Goal: Transaction & Acquisition: Purchase product/service

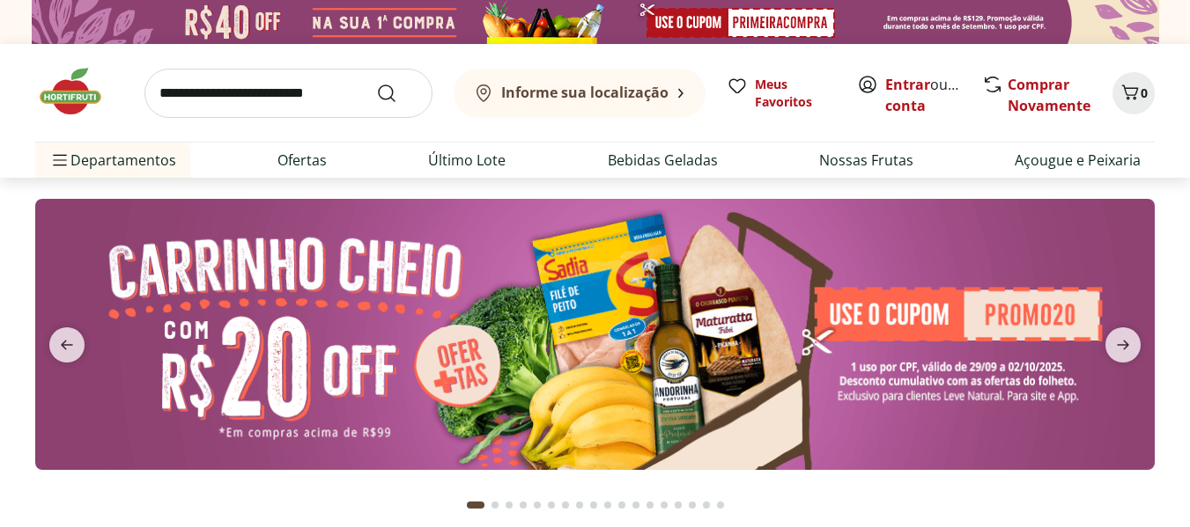
click at [320, 99] on input "search" at bounding box center [288, 93] width 288 height 49
type input "*******"
click at [376, 83] on button "Submit Search" at bounding box center [397, 93] width 42 height 21
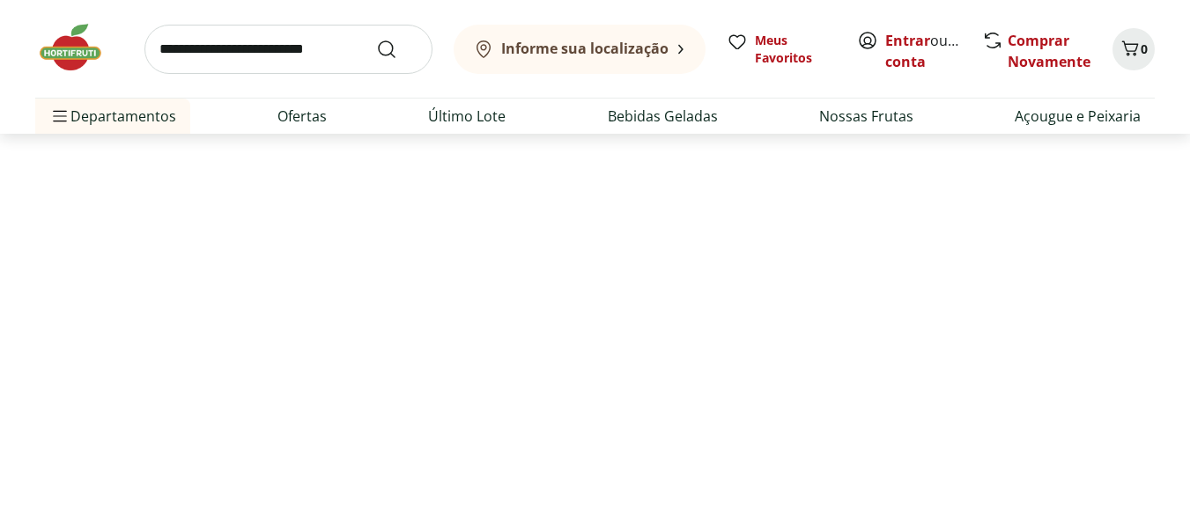
select select "**********"
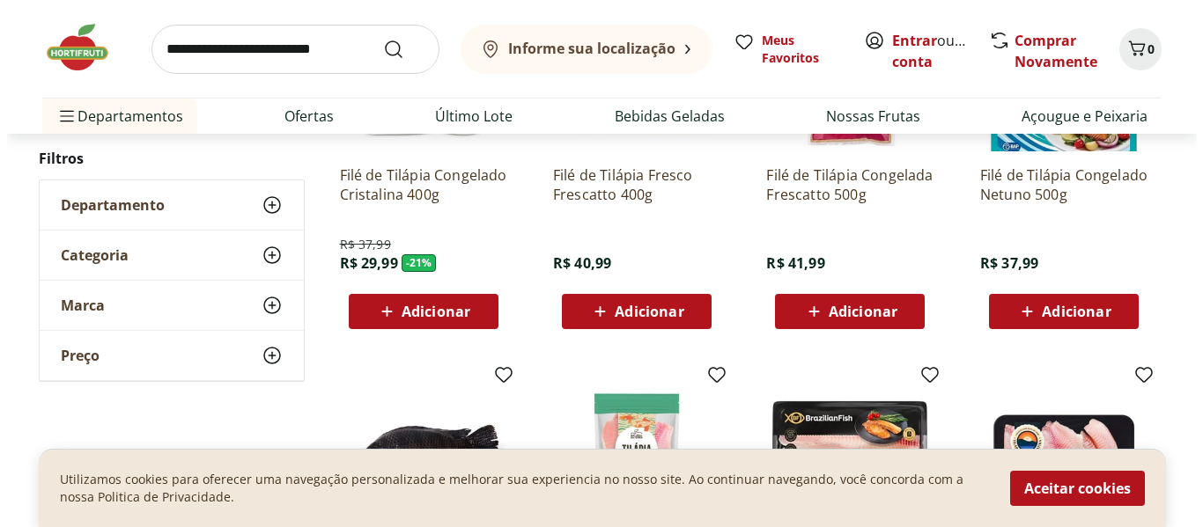
scroll to position [382, 0]
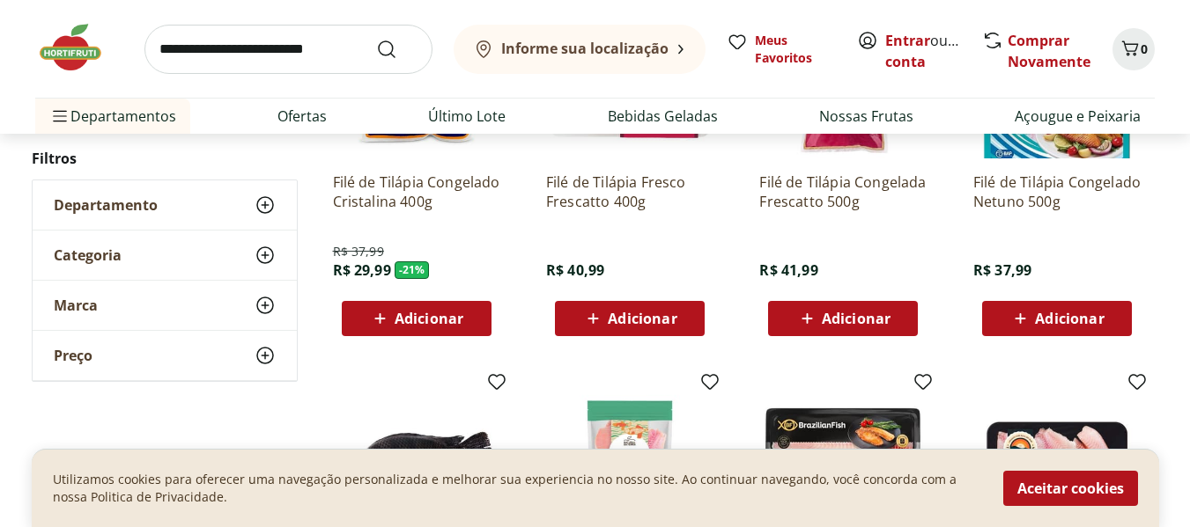
click at [631, 321] on span "Adicionar" at bounding box center [642, 319] width 69 height 14
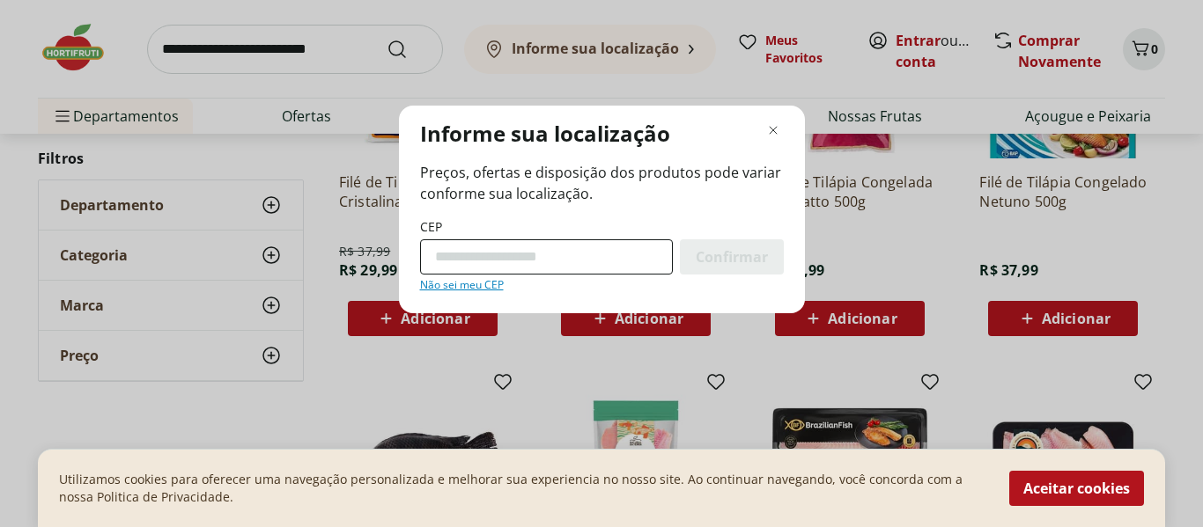
click at [535, 260] on input "CEP" at bounding box center [546, 257] width 253 height 35
click at [539, 264] on input "CEP" at bounding box center [546, 257] width 253 height 35
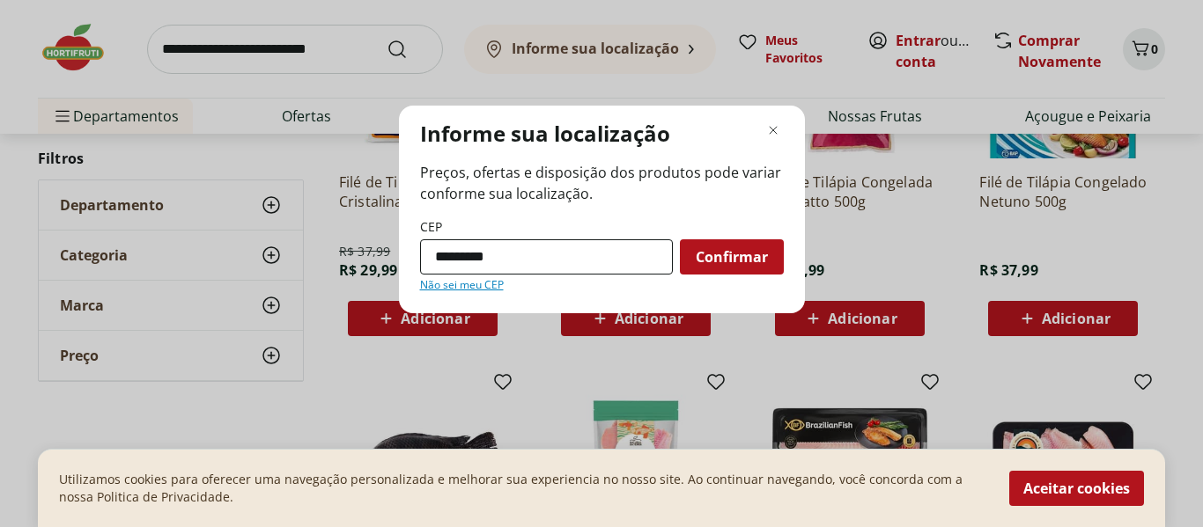
type input "*********"
click at [680, 240] on button "Confirmar" at bounding box center [732, 257] width 104 height 35
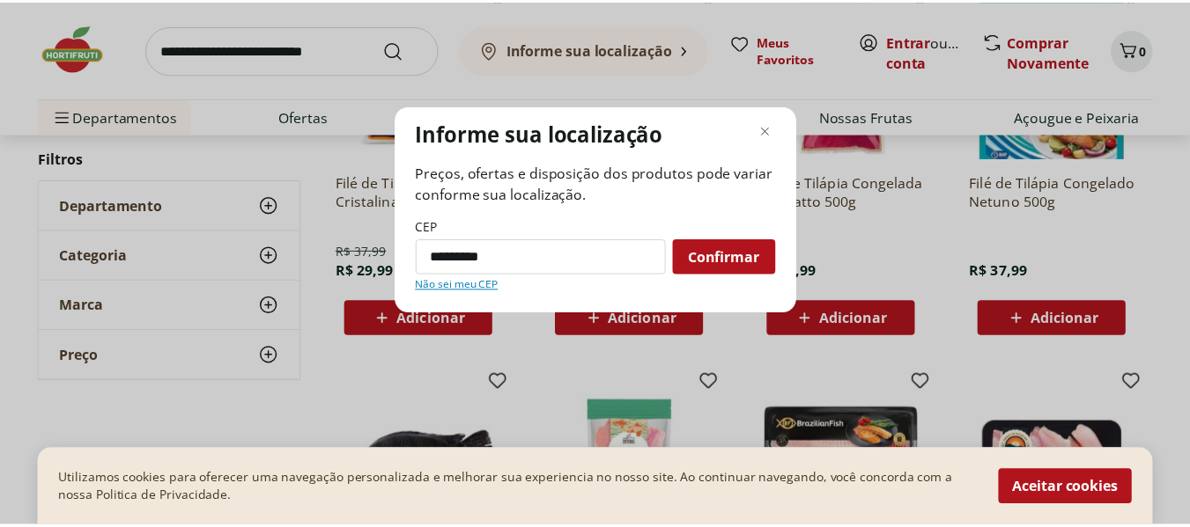
scroll to position [203, 0]
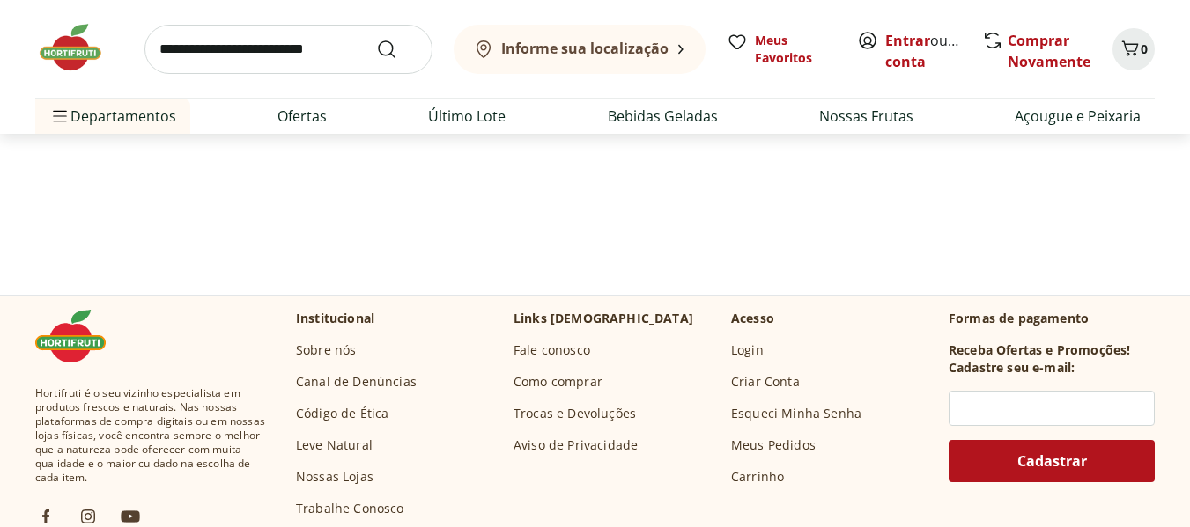
click at [733, 264] on section at bounding box center [595, 120] width 1190 height 292
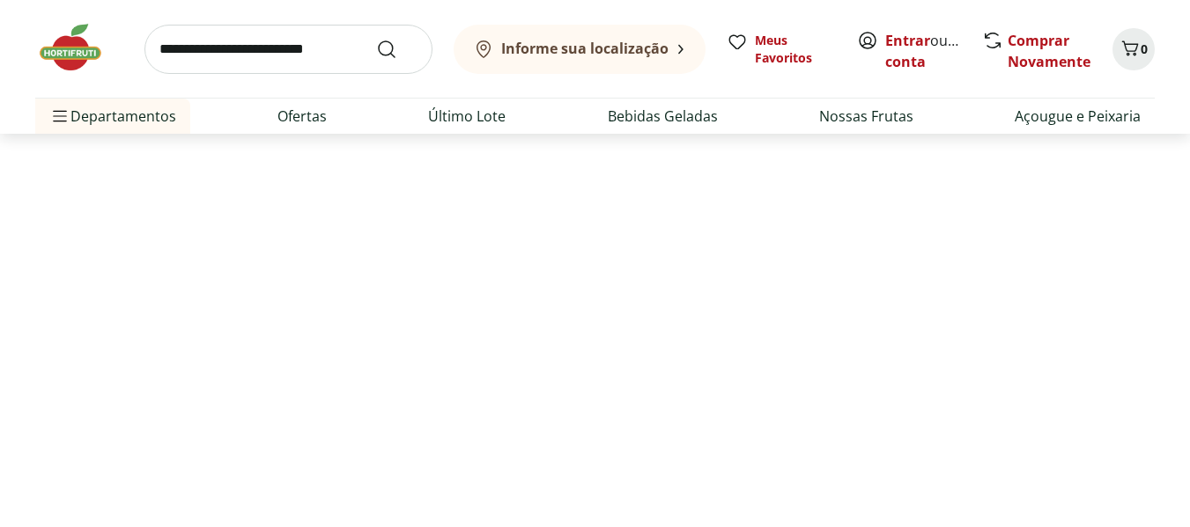
select select "**********"
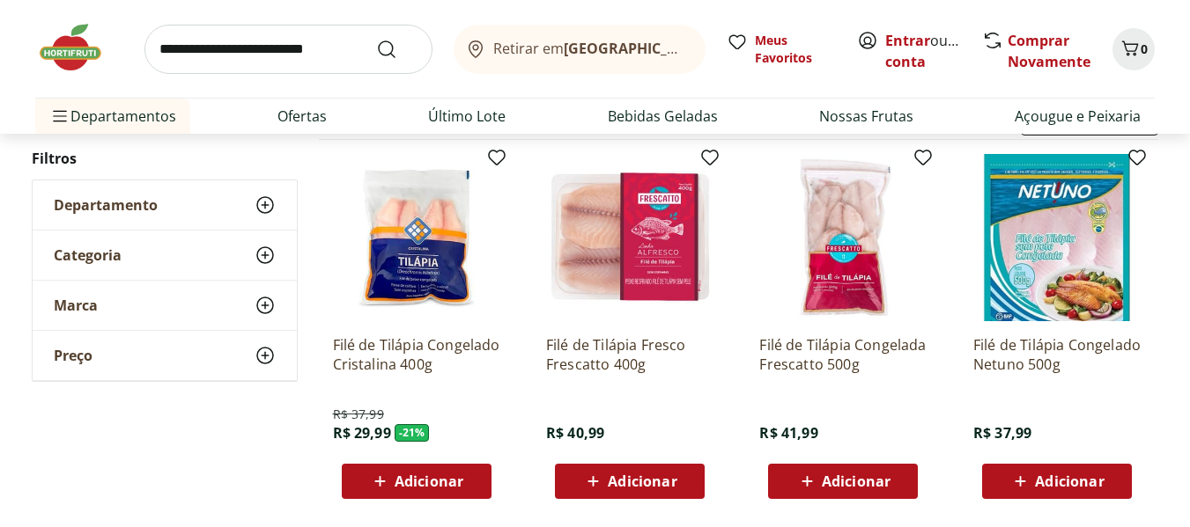
scroll to position [215, 0]
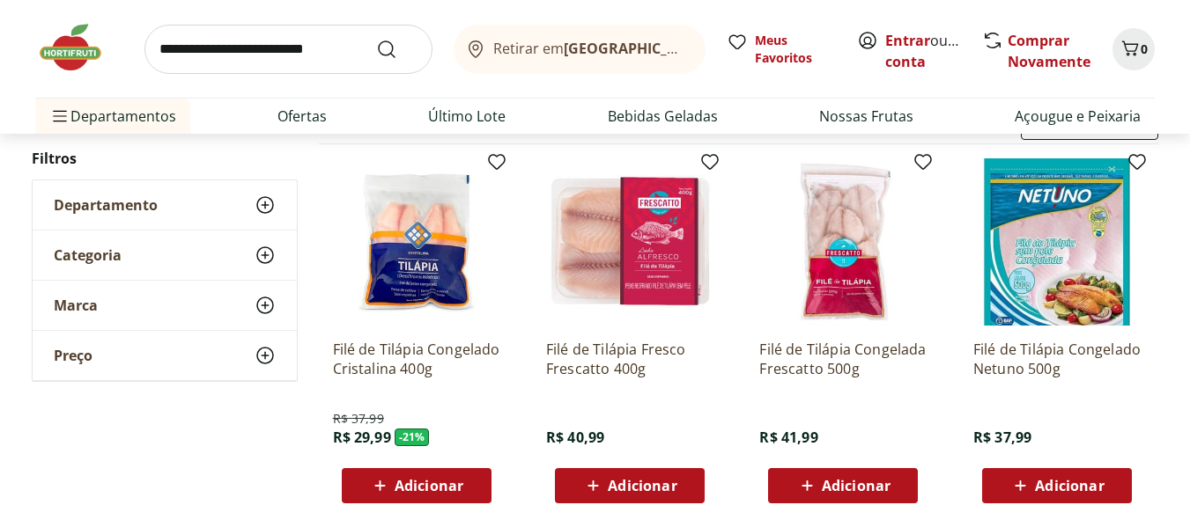
click at [653, 483] on span "Adicionar" at bounding box center [642, 486] width 69 height 14
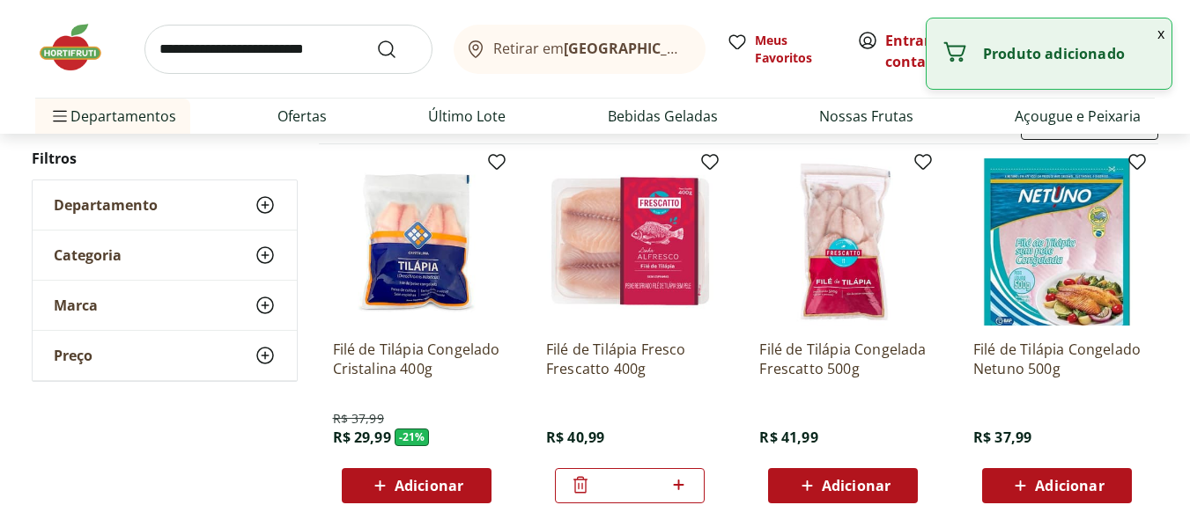
click at [691, 487] on div "*" at bounding box center [630, 485] width 150 height 35
click at [688, 487] on icon at bounding box center [678, 485] width 22 height 21
type input "*"
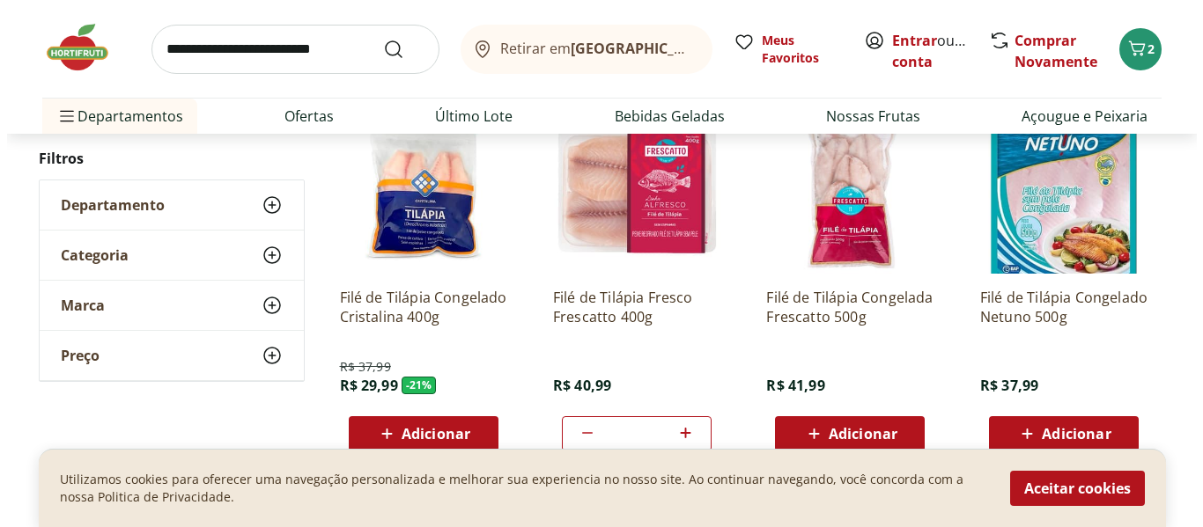
scroll to position [268, 0]
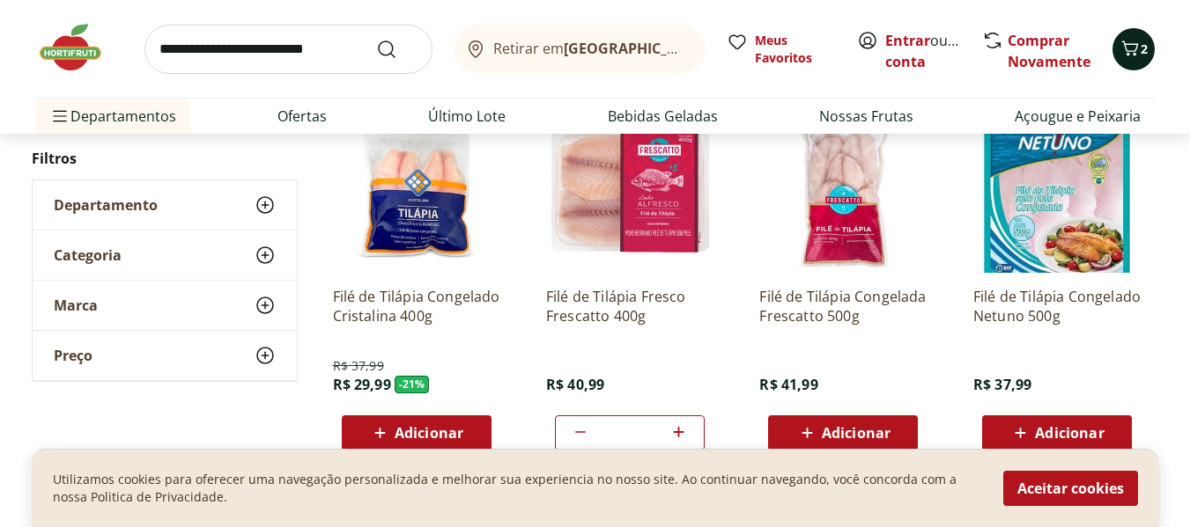
click at [1138, 54] on icon "Carrinho" at bounding box center [1129, 48] width 21 height 21
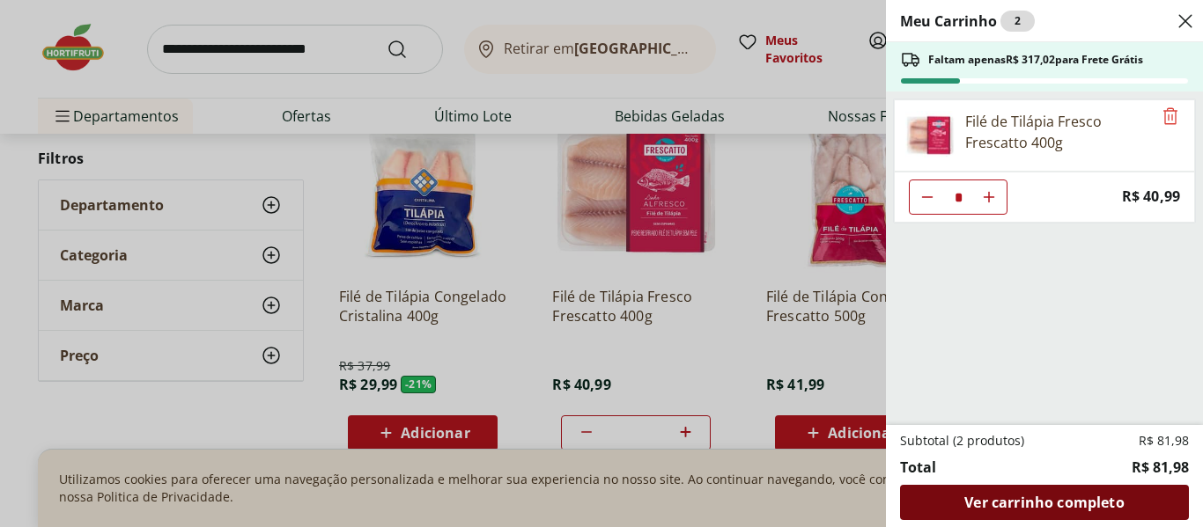
click at [1113, 504] on span "Ver carrinho completo" at bounding box center [1043, 503] width 159 height 14
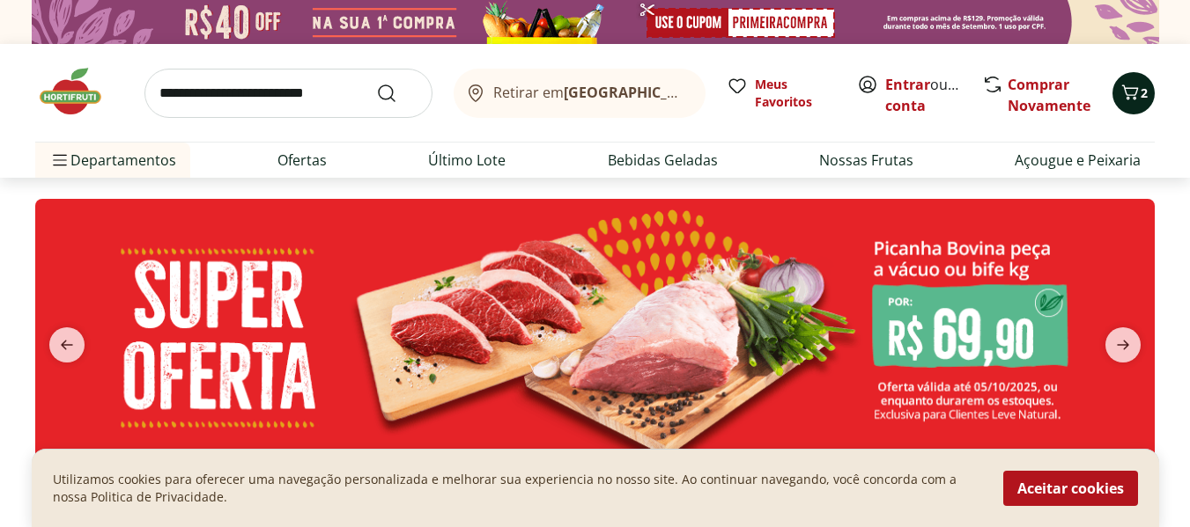
click at [1125, 76] on button "2" at bounding box center [1133, 93] width 42 height 42
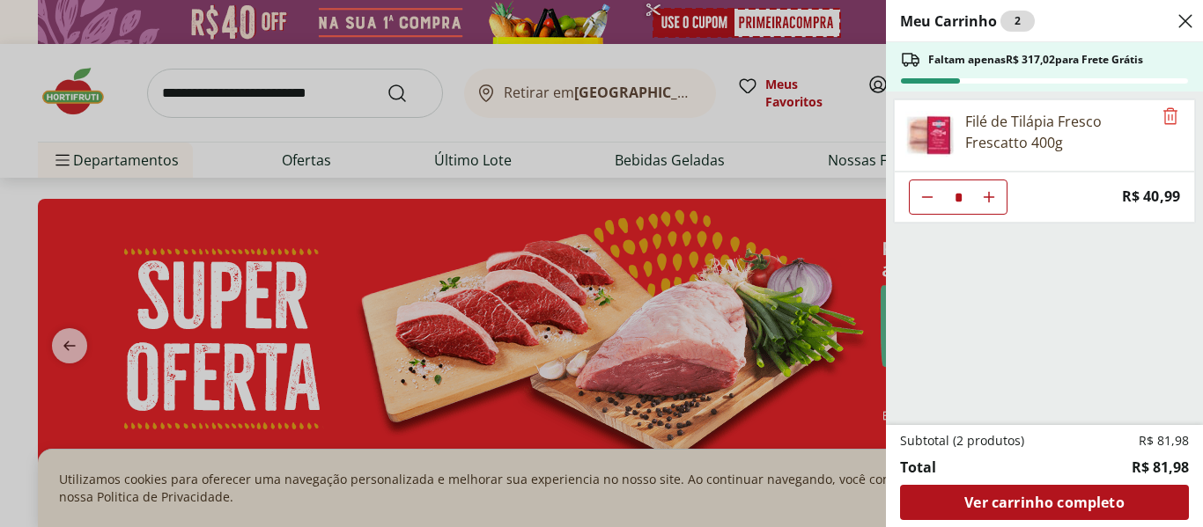
click at [986, 200] on icon "Aumentar Quantidade" at bounding box center [989, 197] width 14 height 14
type input "*"
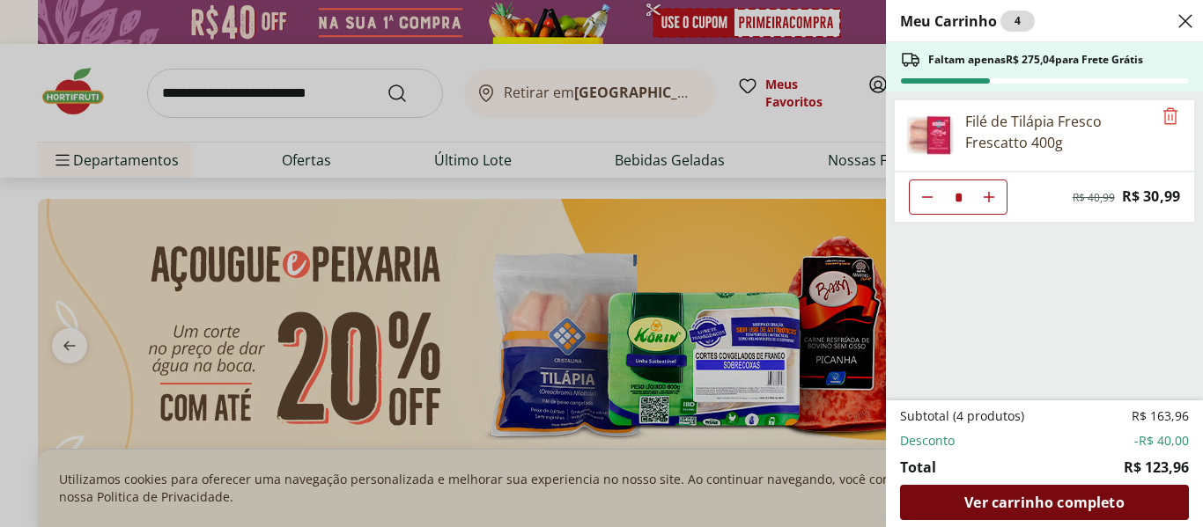
click at [1057, 505] on span "Ver carrinho completo" at bounding box center [1043, 503] width 159 height 14
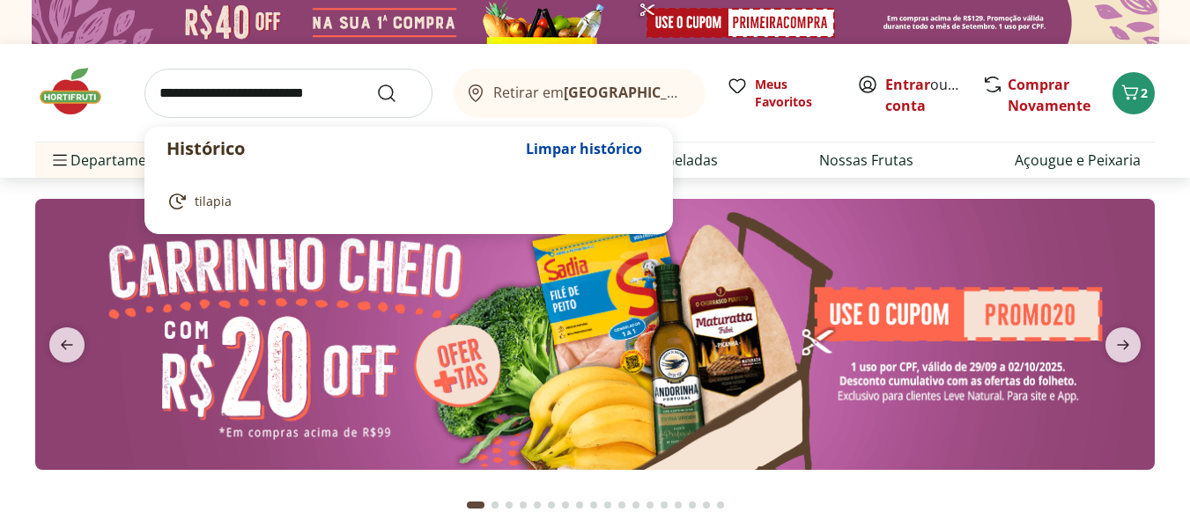
click at [303, 87] on input "search" at bounding box center [288, 93] width 288 height 49
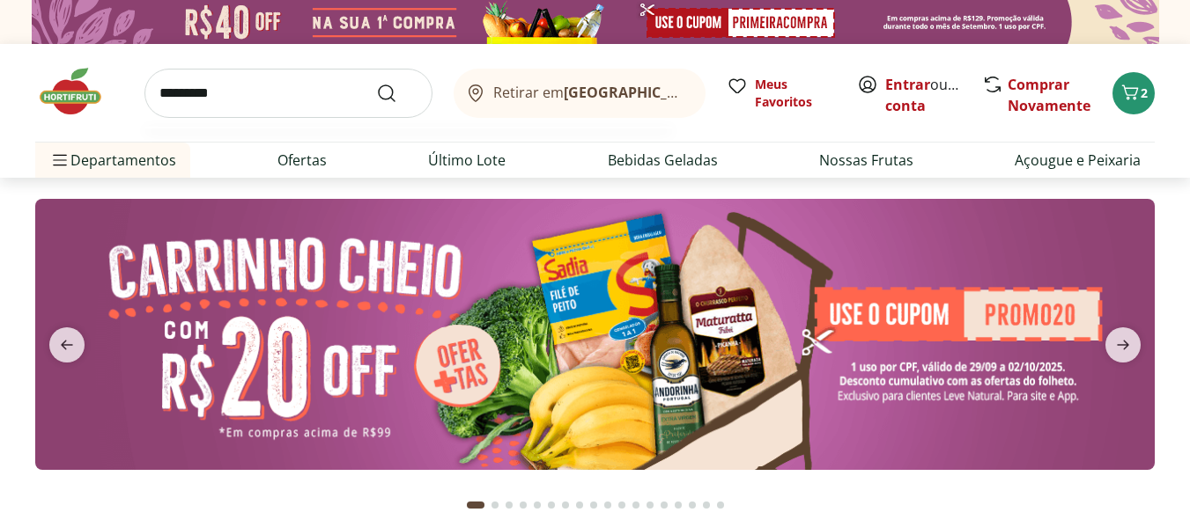
type input "*********"
click at [376, 83] on button "Submit Search" at bounding box center [397, 93] width 42 height 21
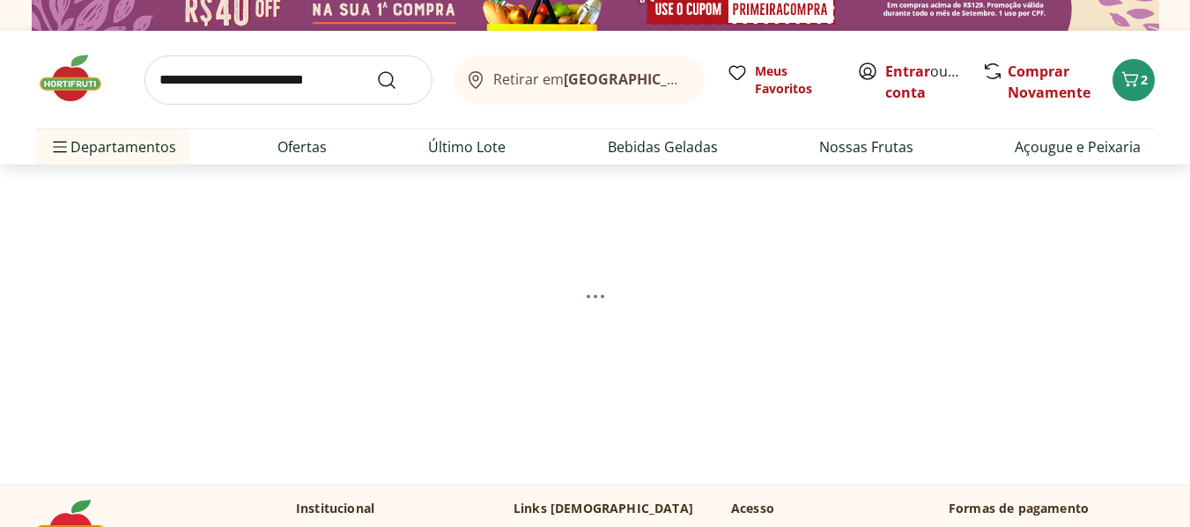
select select "**********"
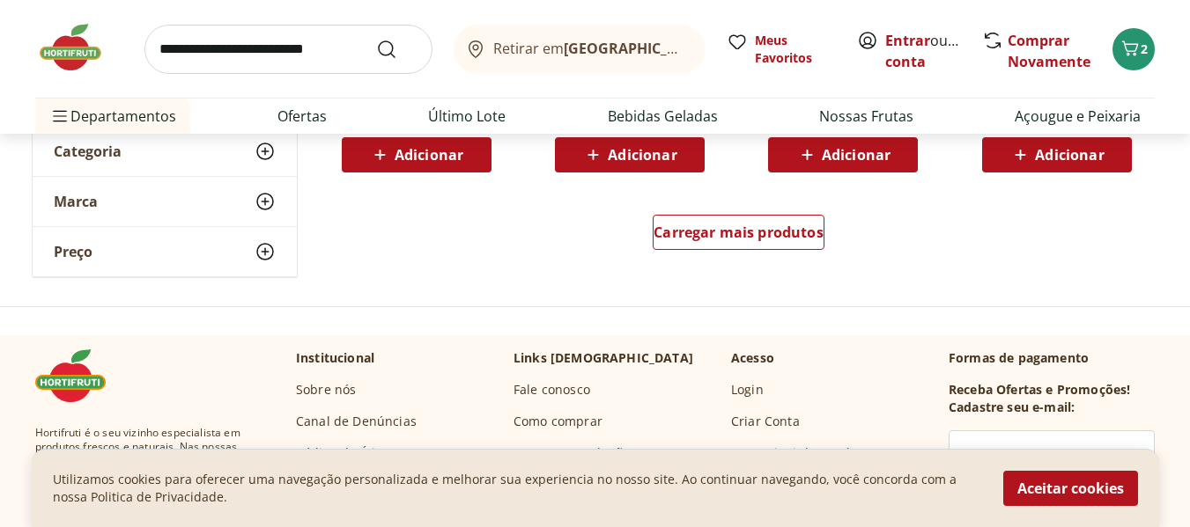
scroll to position [1321, 0]
click at [759, 228] on span "Carregar mais produtos" at bounding box center [738, 232] width 170 height 14
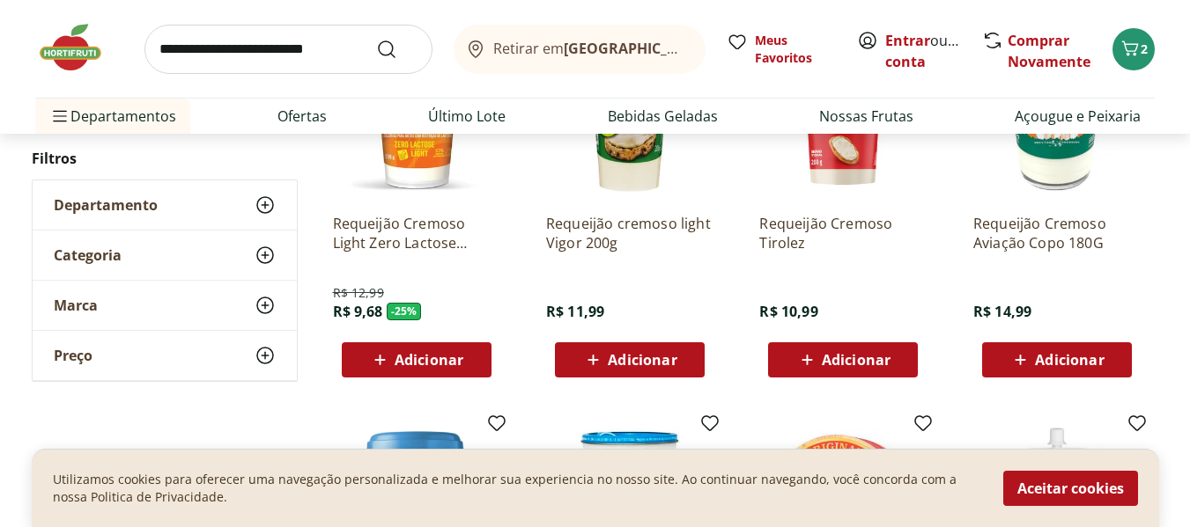
scroll to position [122, 0]
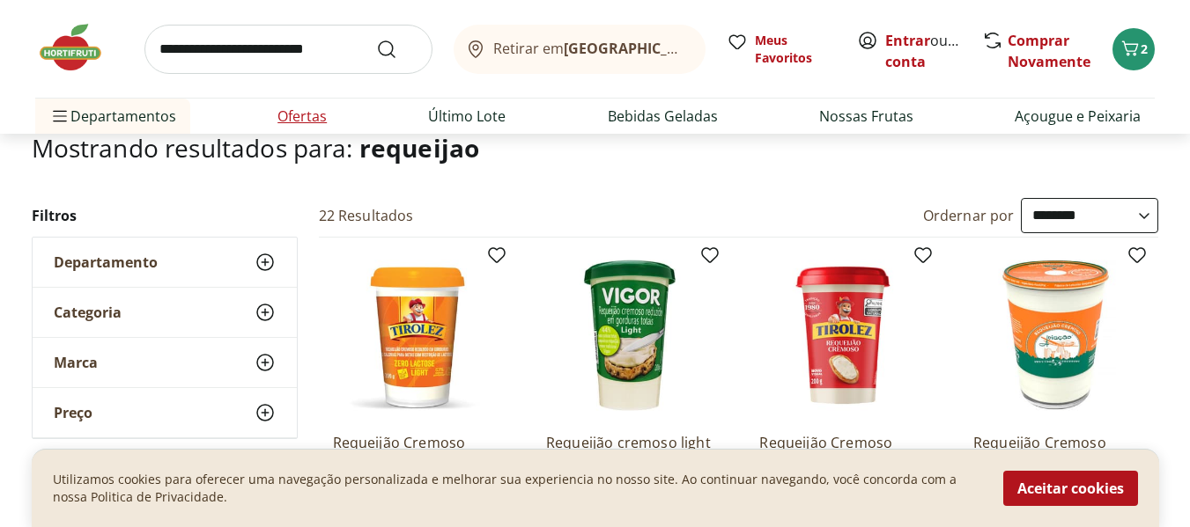
click at [307, 124] on link "Ofertas" at bounding box center [301, 116] width 49 height 21
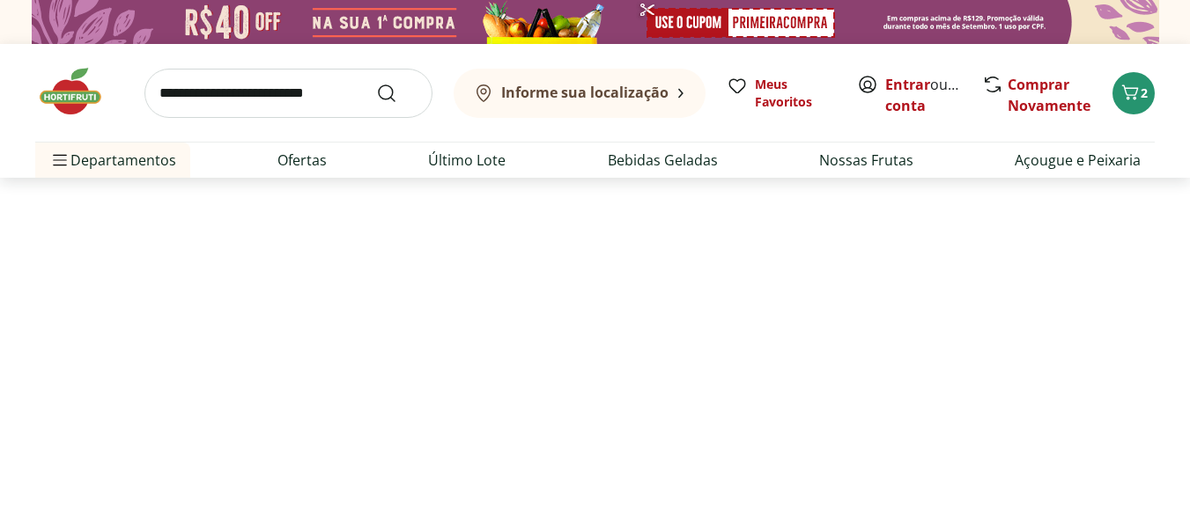
select select "**********"
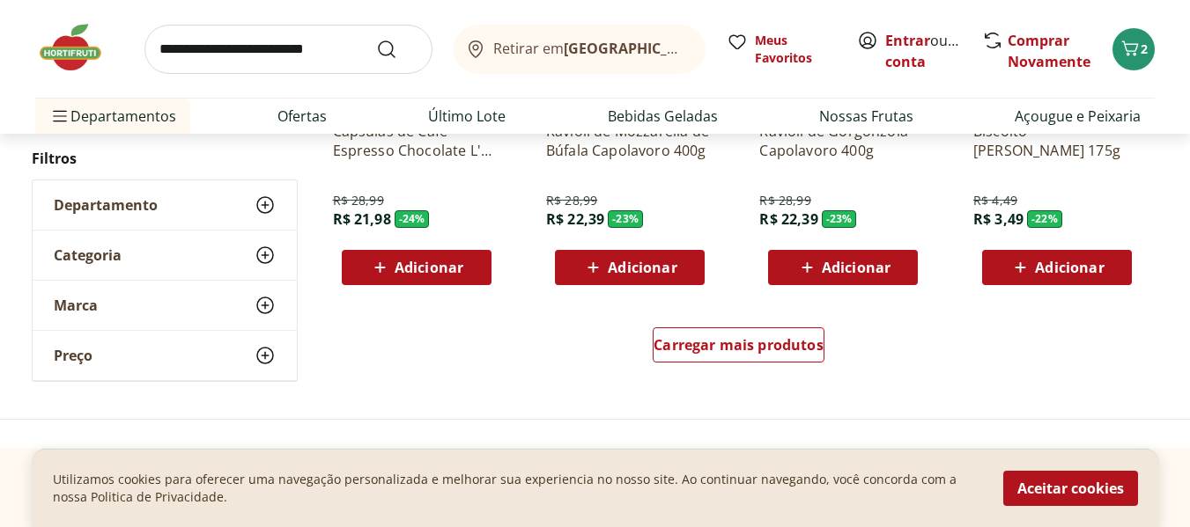
scroll to position [1150, 0]
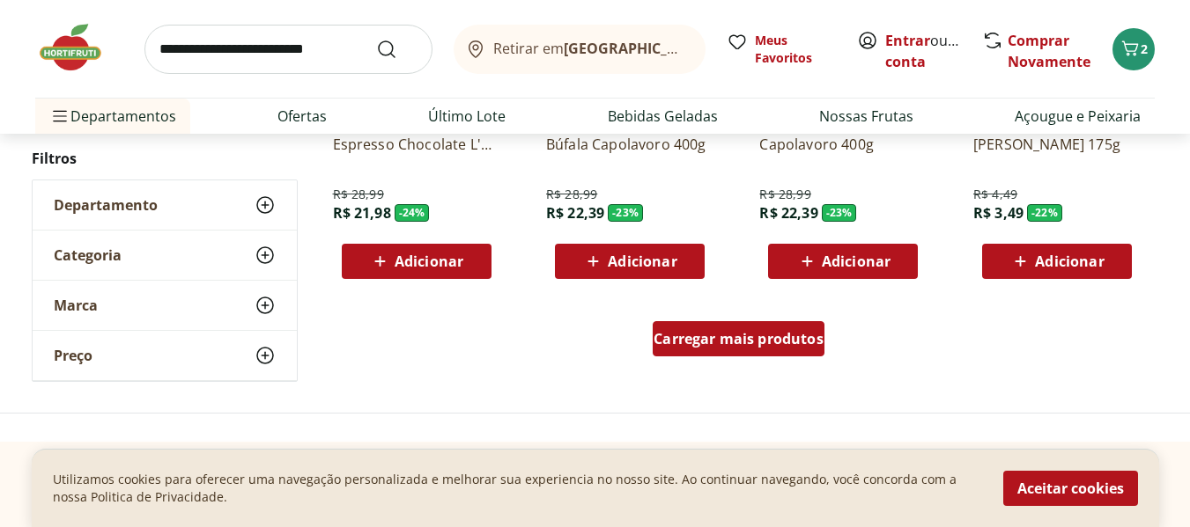
click at [711, 346] on span "Carregar mais produtos" at bounding box center [738, 339] width 170 height 14
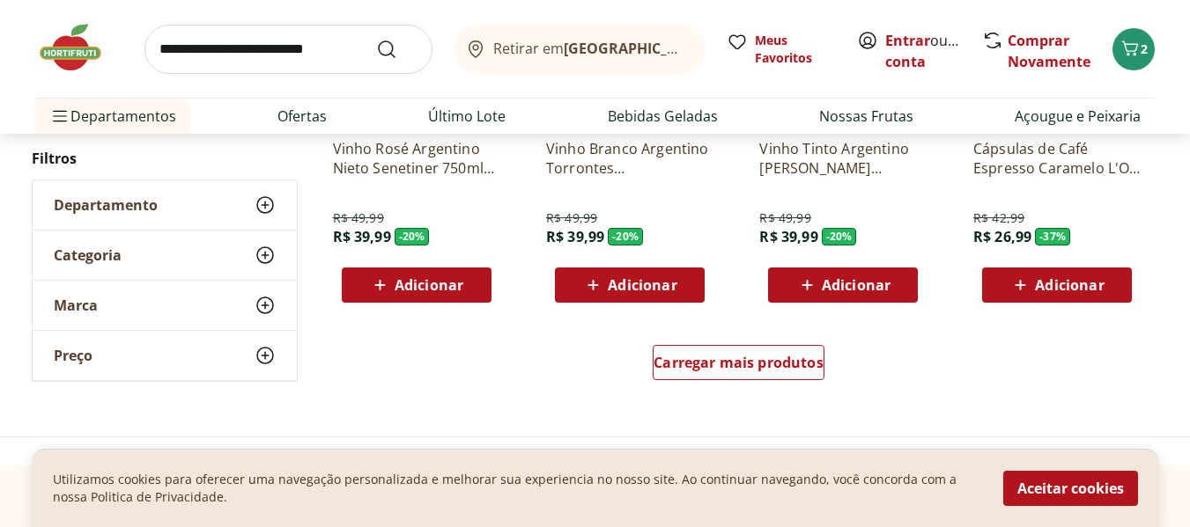
scroll to position [2311, 0]
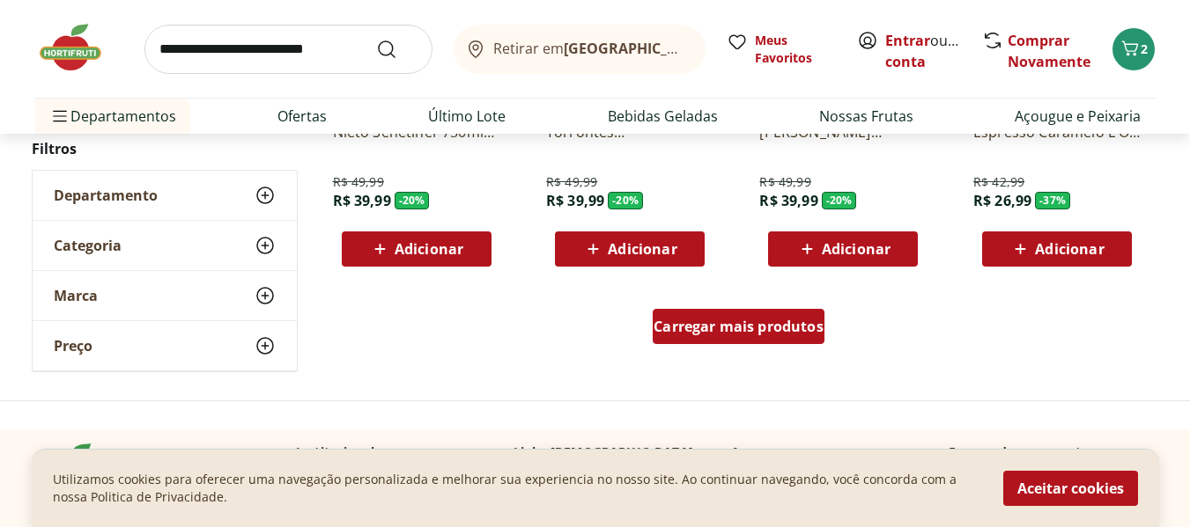
click at [734, 334] on span "Carregar mais produtos" at bounding box center [738, 327] width 170 height 14
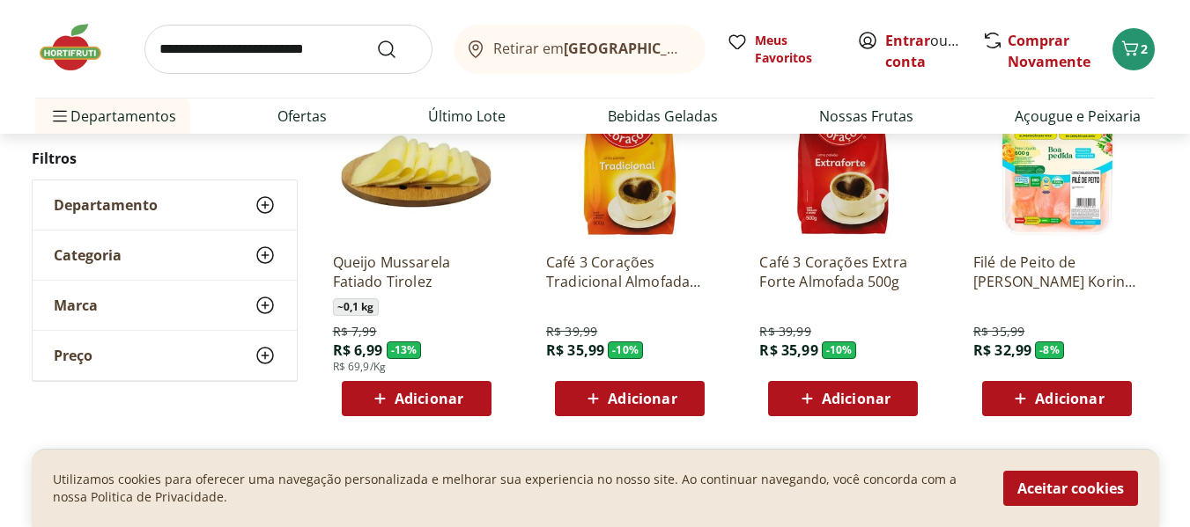
scroll to position [3475, 0]
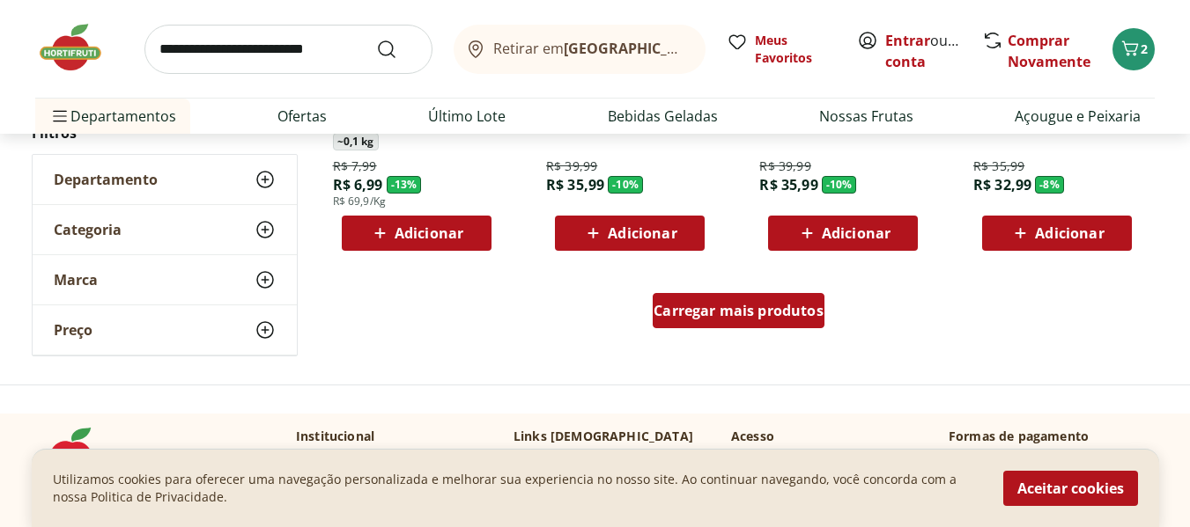
click at [719, 309] on span "Carregar mais produtos" at bounding box center [738, 311] width 170 height 14
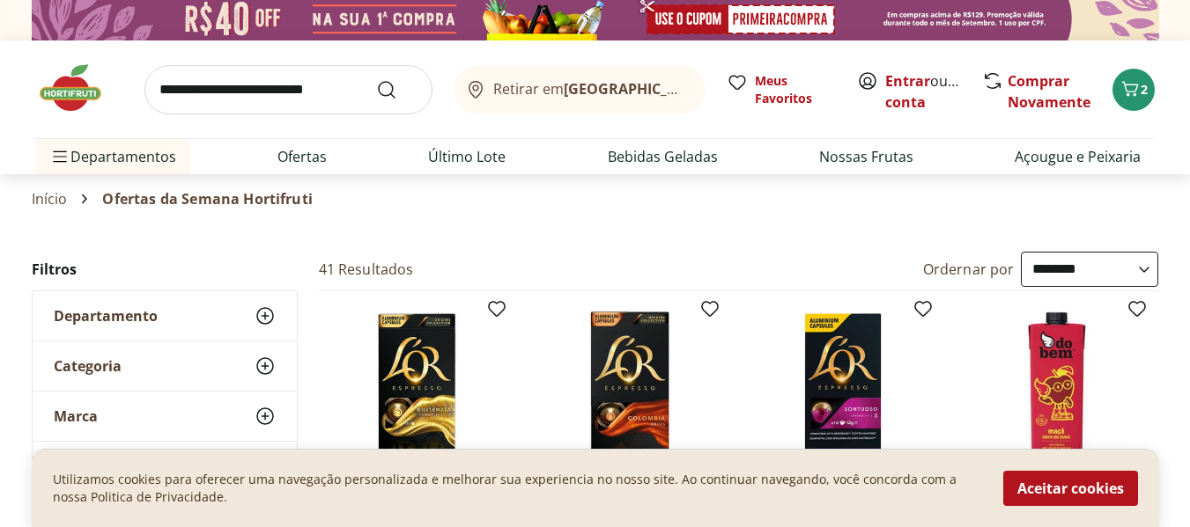
scroll to position [0, 0]
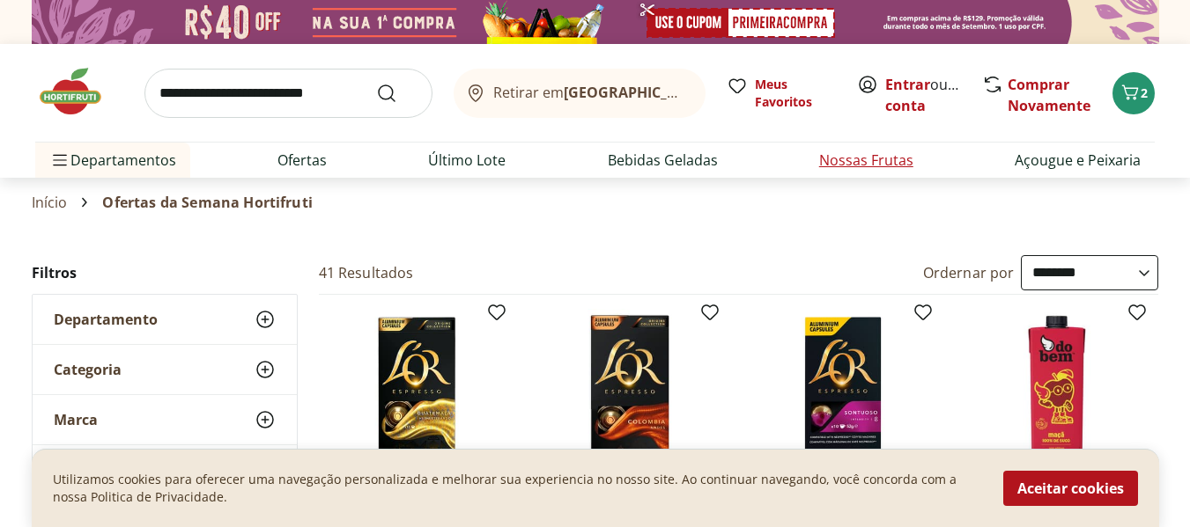
click at [828, 170] on link "Nossas Frutas" at bounding box center [866, 160] width 94 height 21
select select "**********"
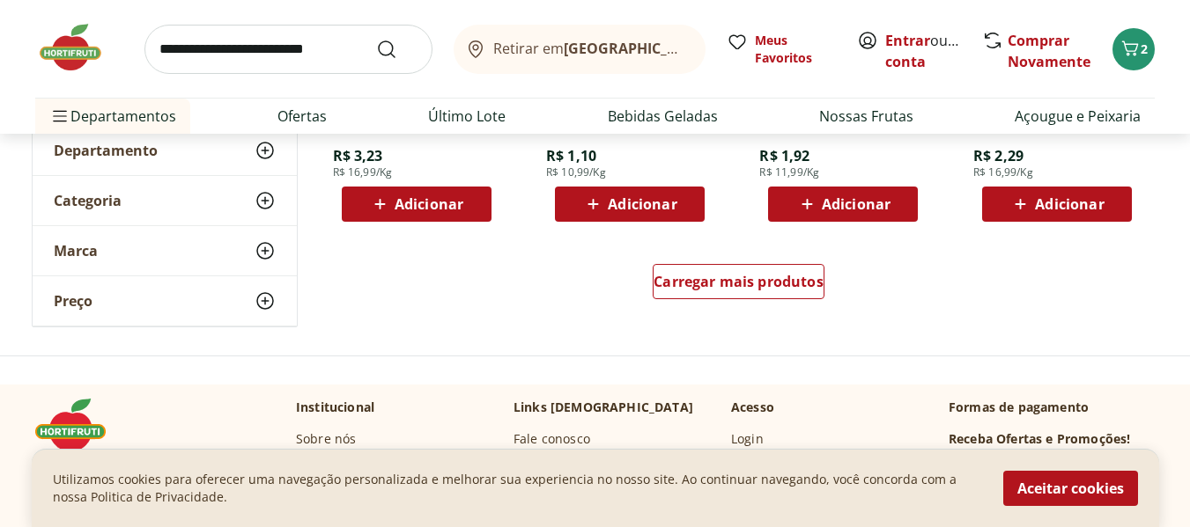
scroll to position [1281, 0]
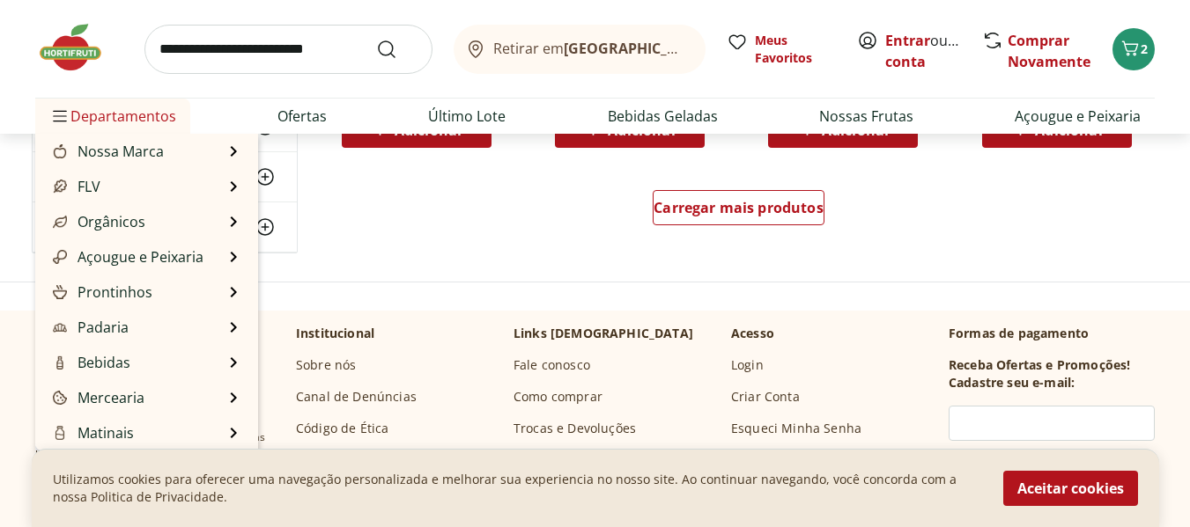
click at [155, 115] on span "Departamentos" at bounding box center [112, 116] width 127 height 42
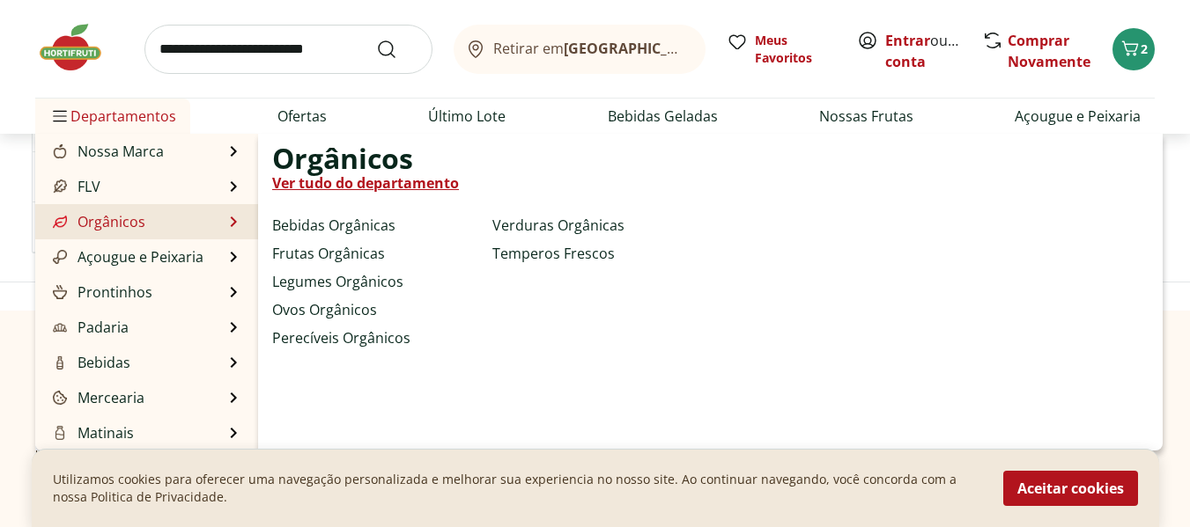
click at [181, 213] on li "Orgânicos Orgânicos Ver tudo do departamento Bebidas Orgânicas Frutas Orgânicas…" at bounding box center [146, 221] width 223 height 35
click at [206, 217] on li "Orgânicos Orgânicos Ver tudo do departamento Bebidas Orgânicas Frutas Orgânicas…" at bounding box center [146, 221] width 223 height 35
click at [358, 176] on link "Ver tudo do departamento" at bounding box center [365, 183] width 187 height 21
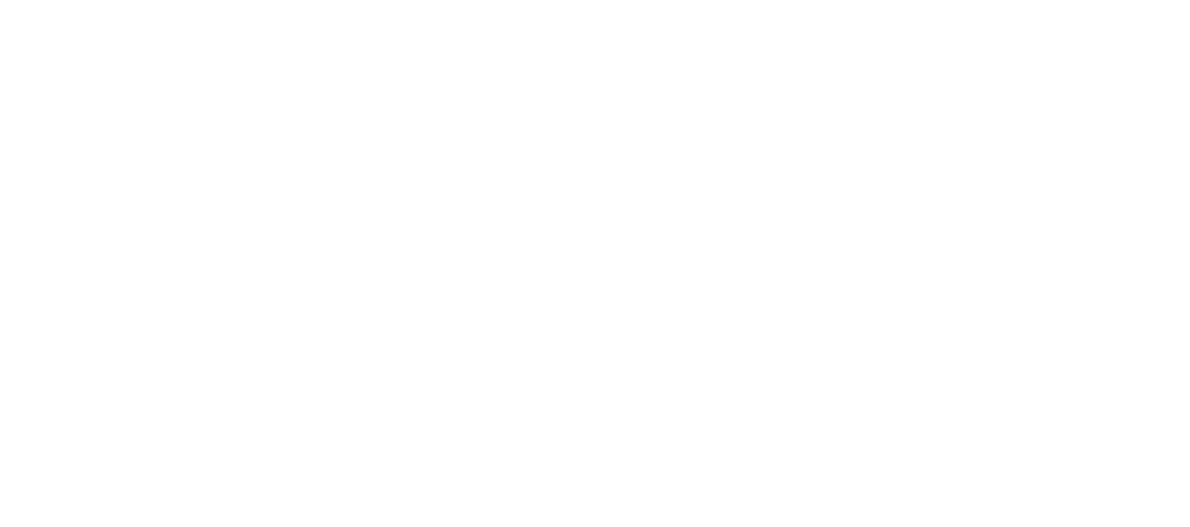
select select "**********"
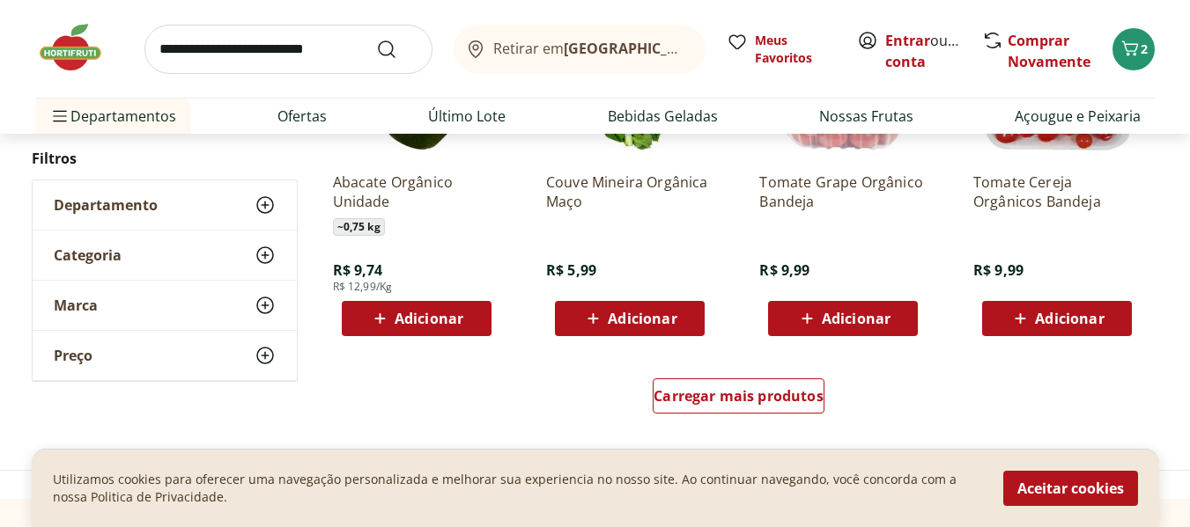
scroll to position [1243, 0]
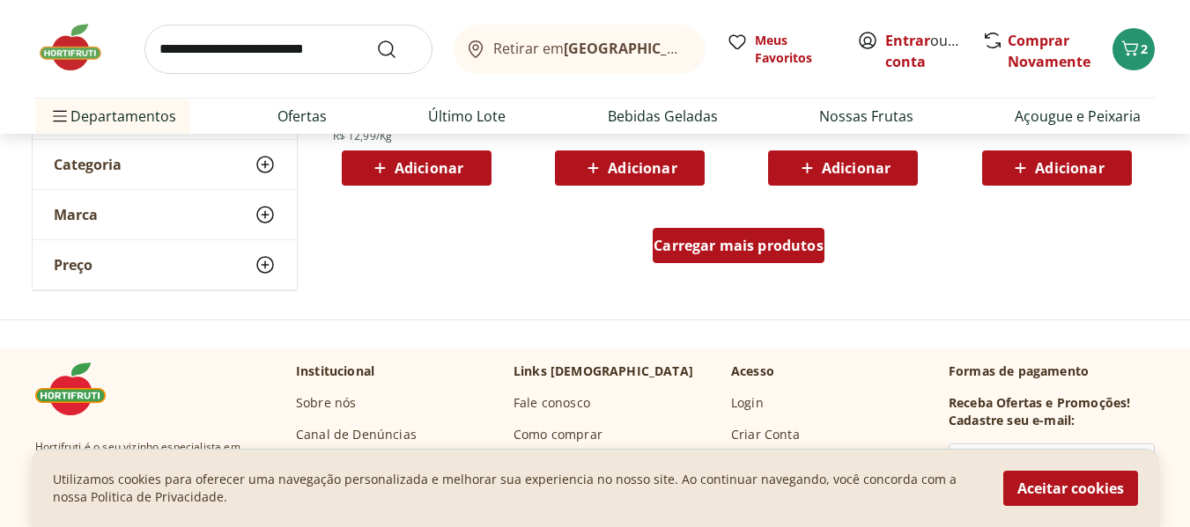
click at [728, 247] on span "Carregar mais produtos" at bounding box center [738, 246] width 170 height 14
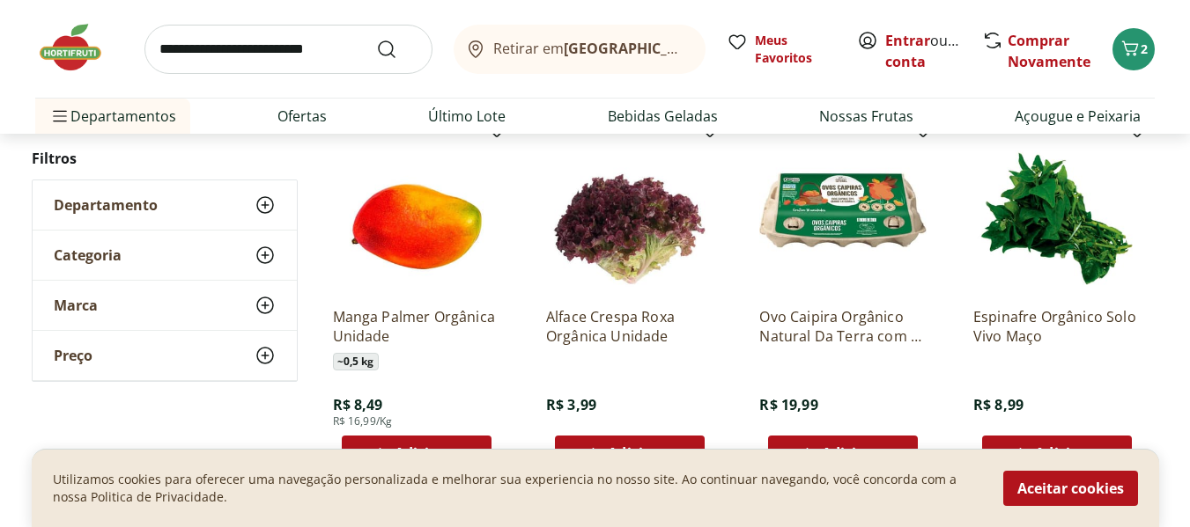
scroll to position [2294, 0]
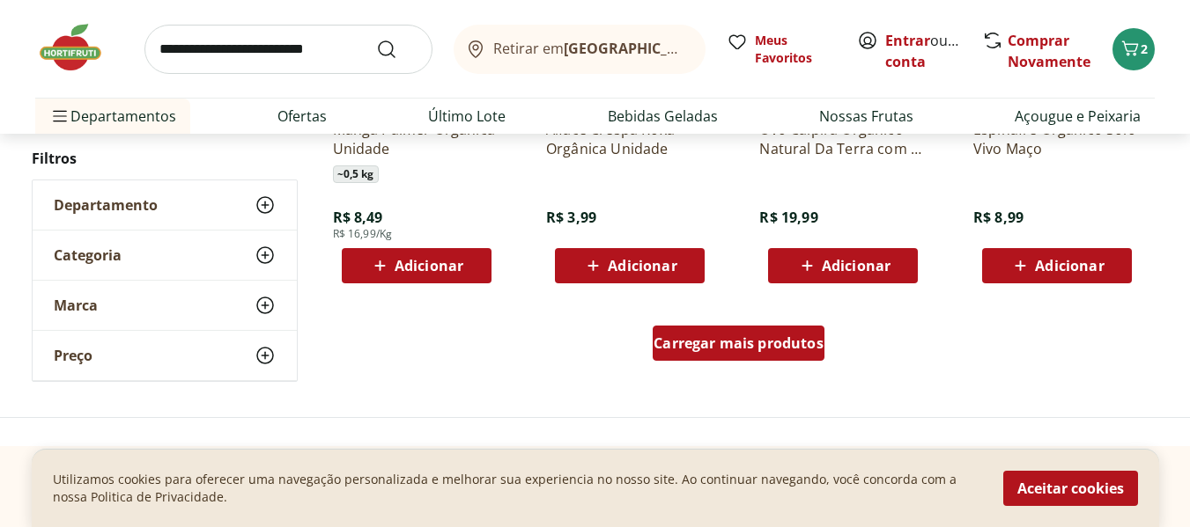
click at [722, 338] on span "Carregar mais produtos" at bounding box center [738, 343] width 170 height 14
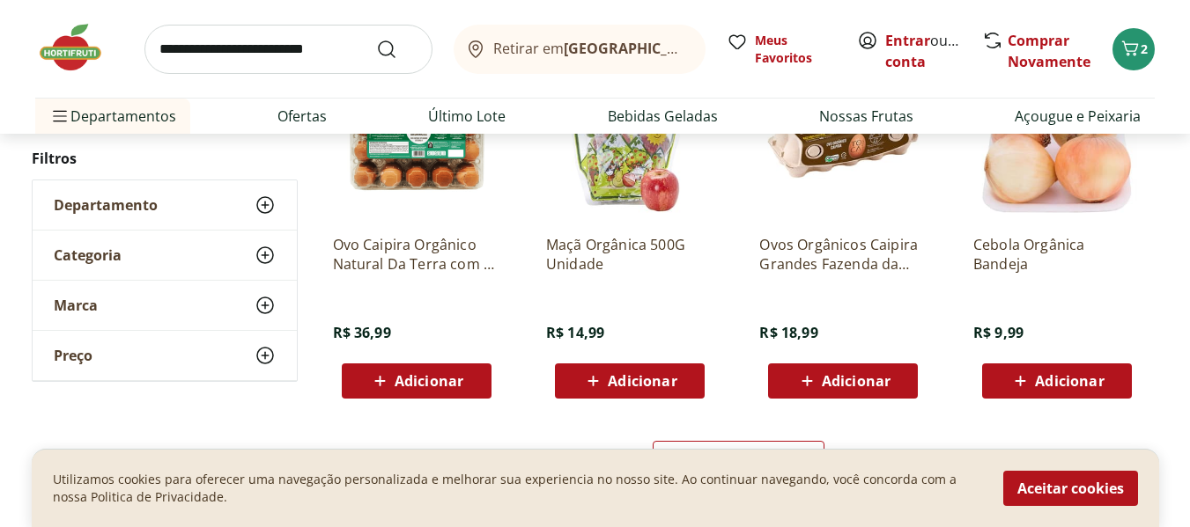
scroll to position [3328, 0]
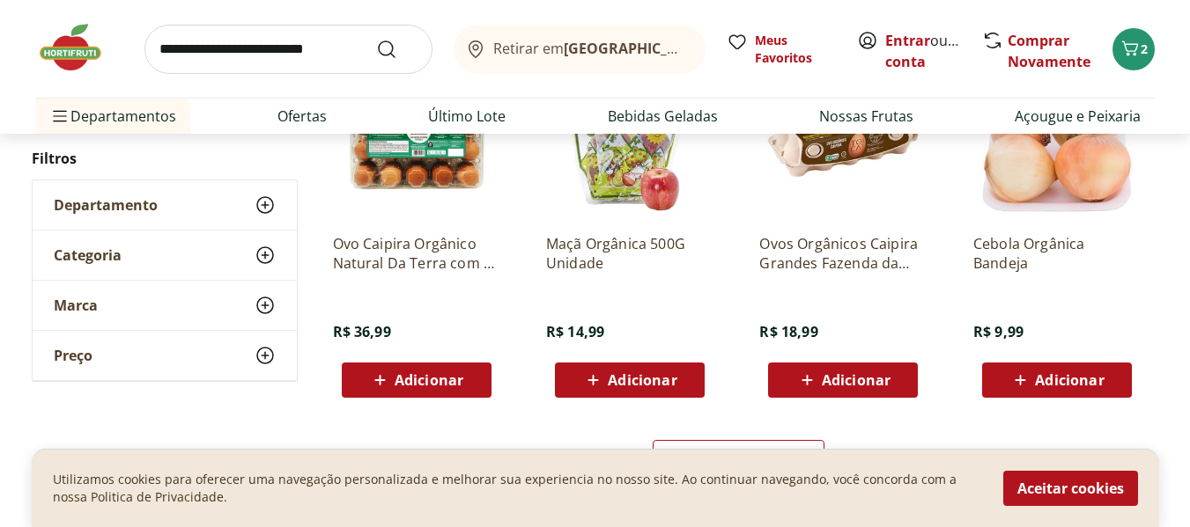
click at [434, 381] on span "Adicionar" at bounding box center [429, 380] width 69 height 14
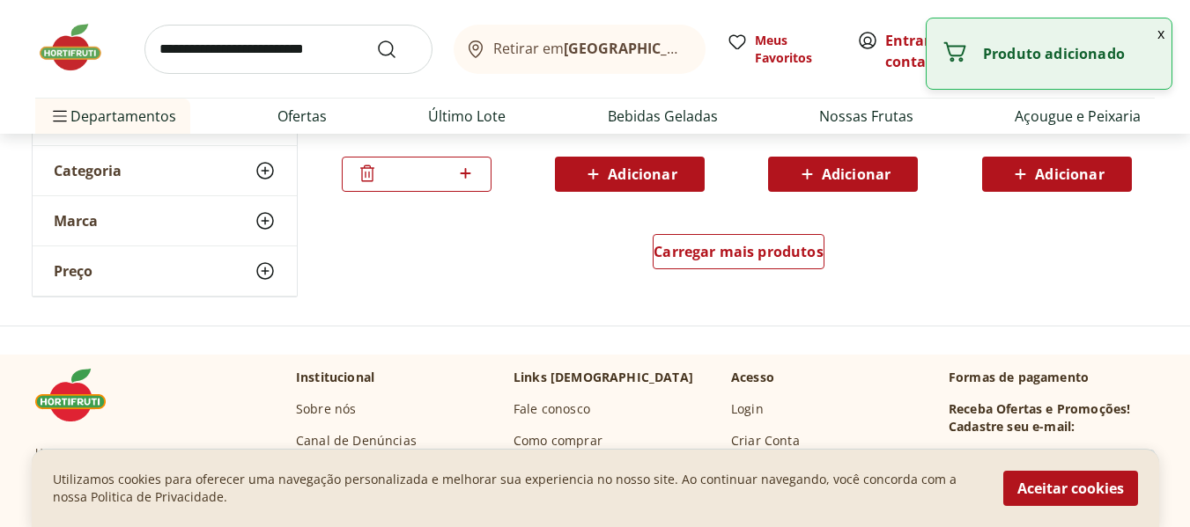
scroll to position [3580, 0]
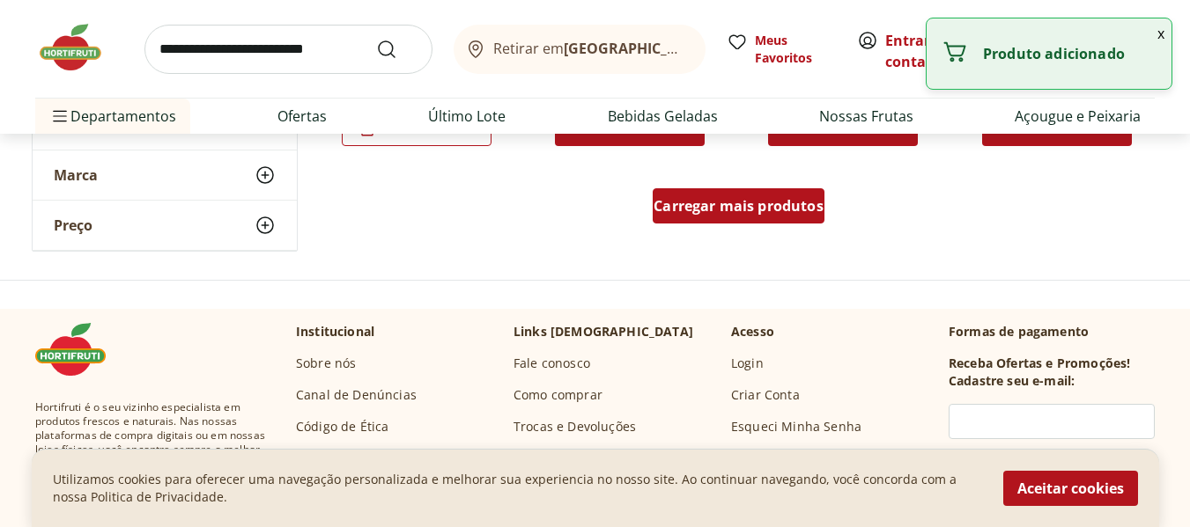
click at [726, 206] on span "Carregar mais produtos" at bounding box center [738, 206] width 170 height 14
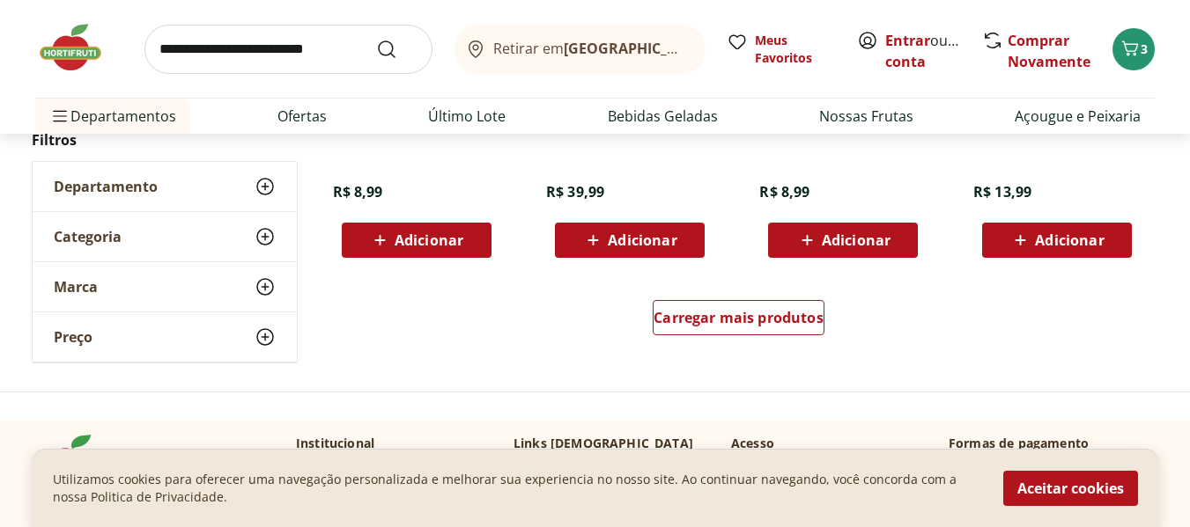
scroll to position [4617, 0]
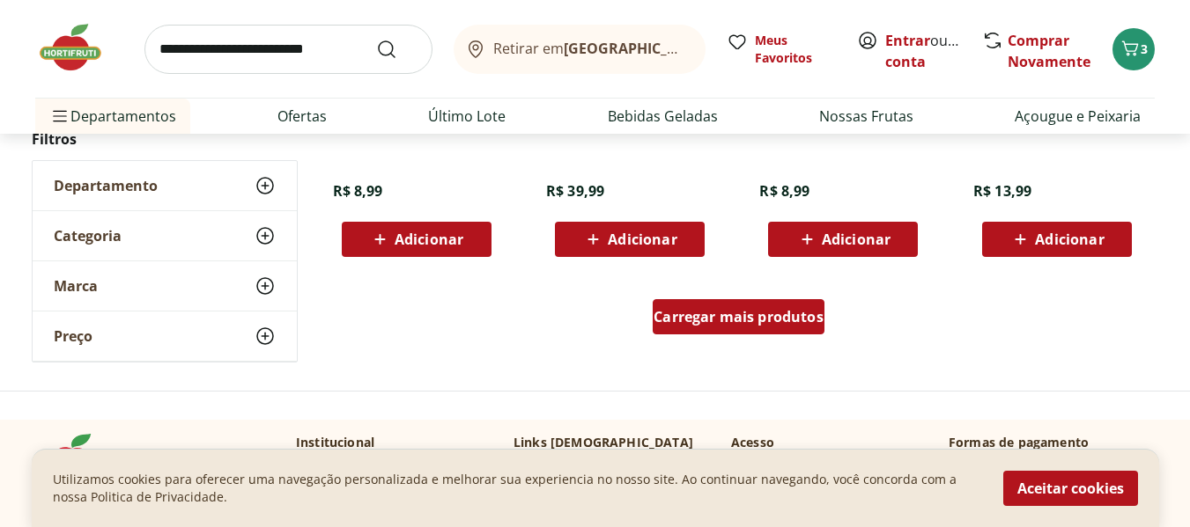
click at [701, 311] on span "Carregar mais produtos" at bounding box center [738, 317] width 170 height 14
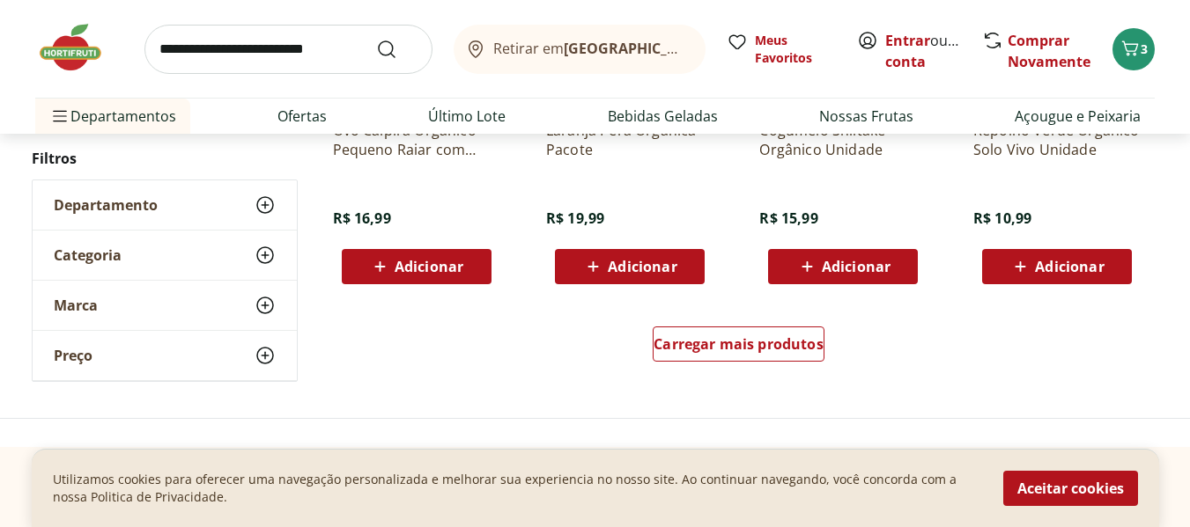
scroll to position [5739, 0]
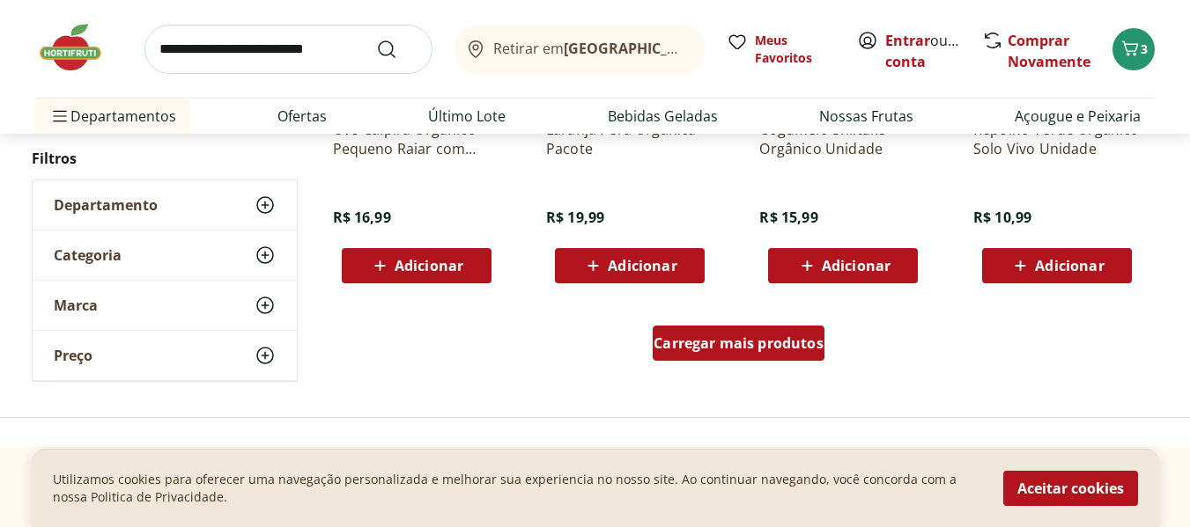
click at [720, 355] on div "Carregar mais produtos" at bounding box center [739, 343] width 172 height 35
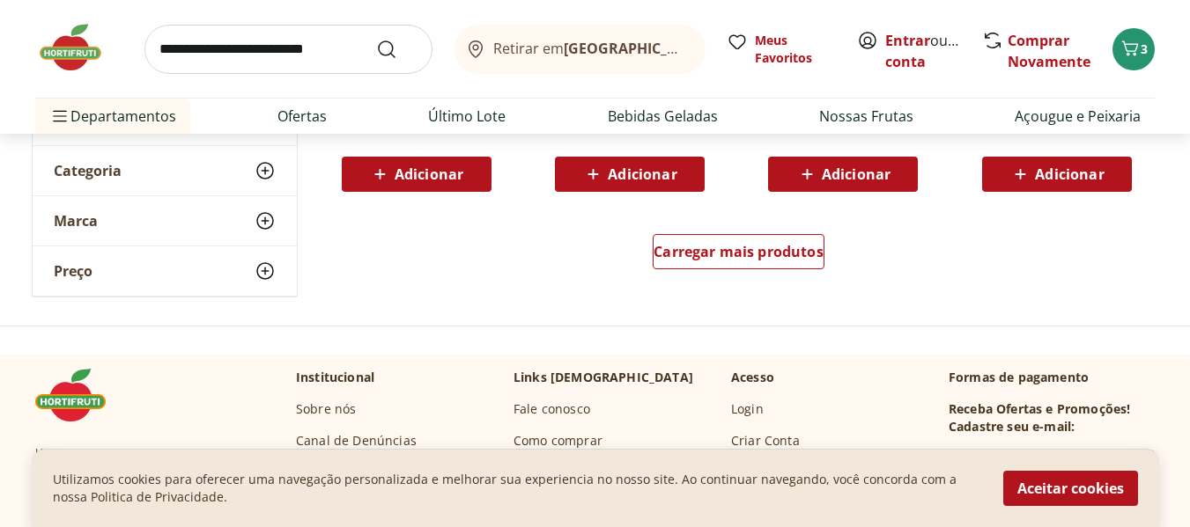
scroll to position [6980, 0]
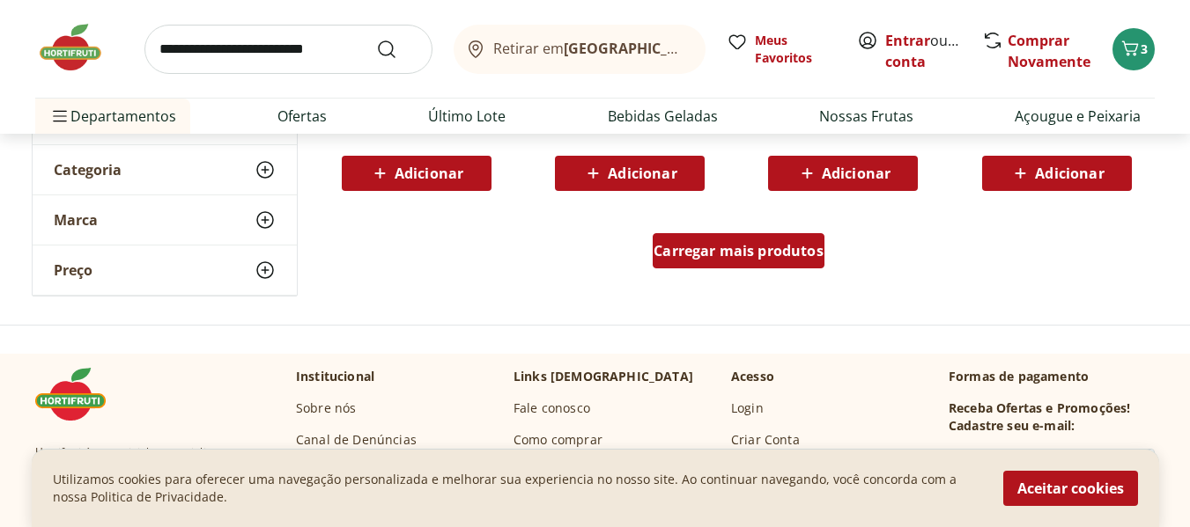
click at [754, 244] on span "Carregar mais produtos" at bounding box center [738, 251] width 170 height 14
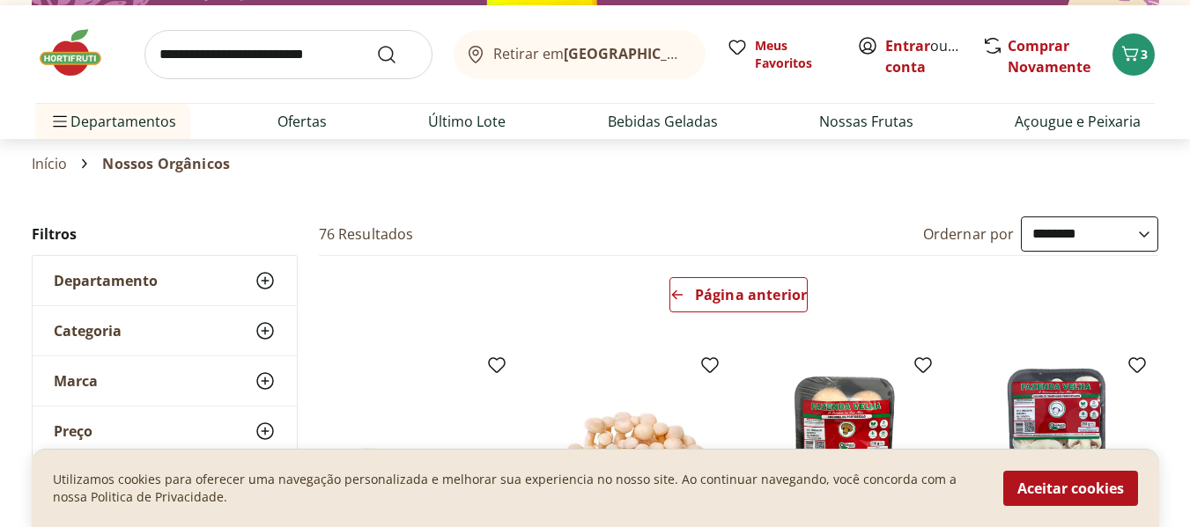
scroll to position [47, 0]
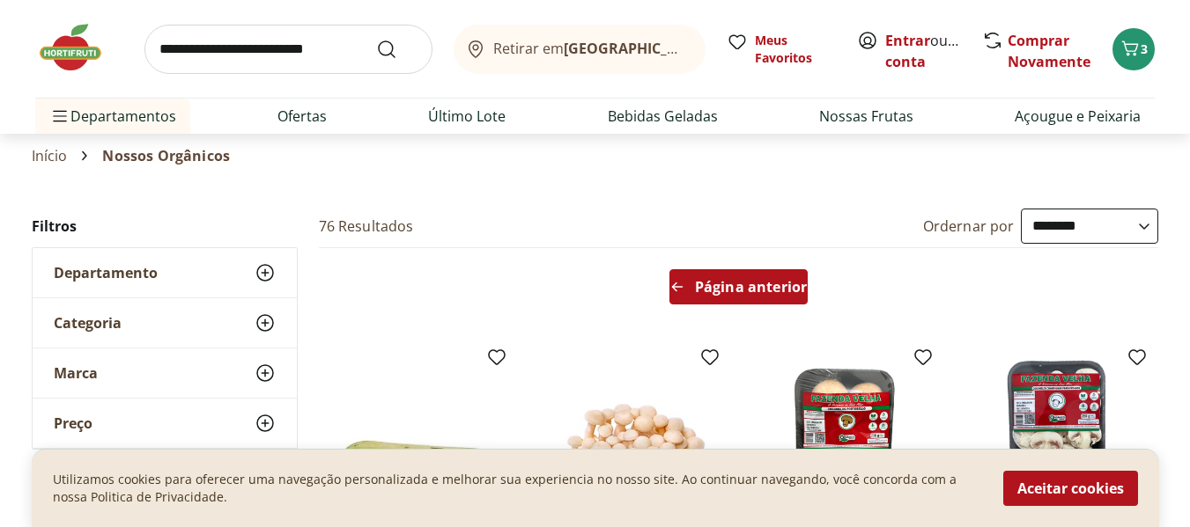
click at [751, 281] on span "Página anterior" at bounding box center [751, 287] width 112 height 14
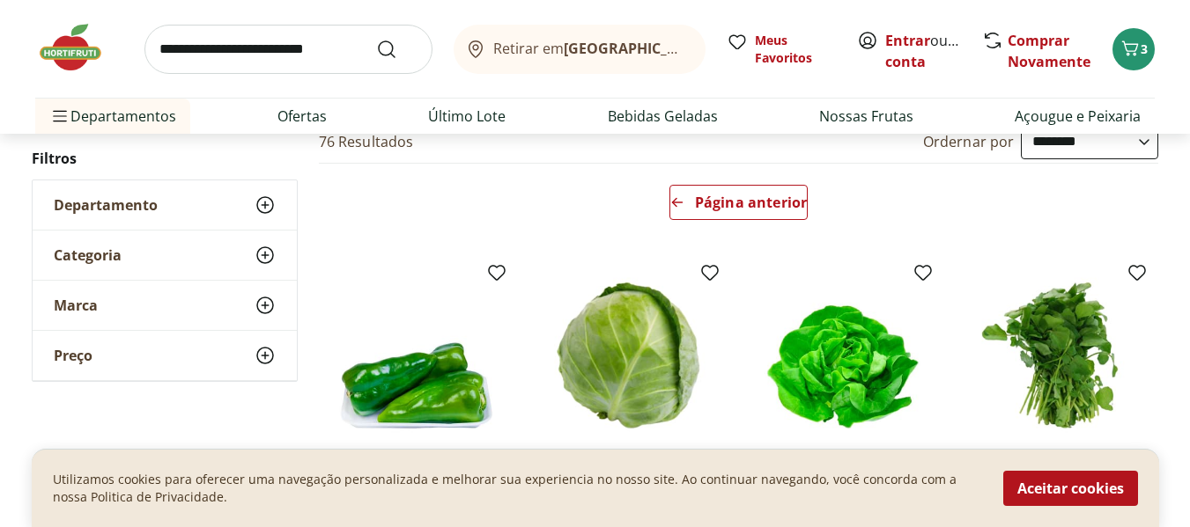
scroll to position [0, 0]
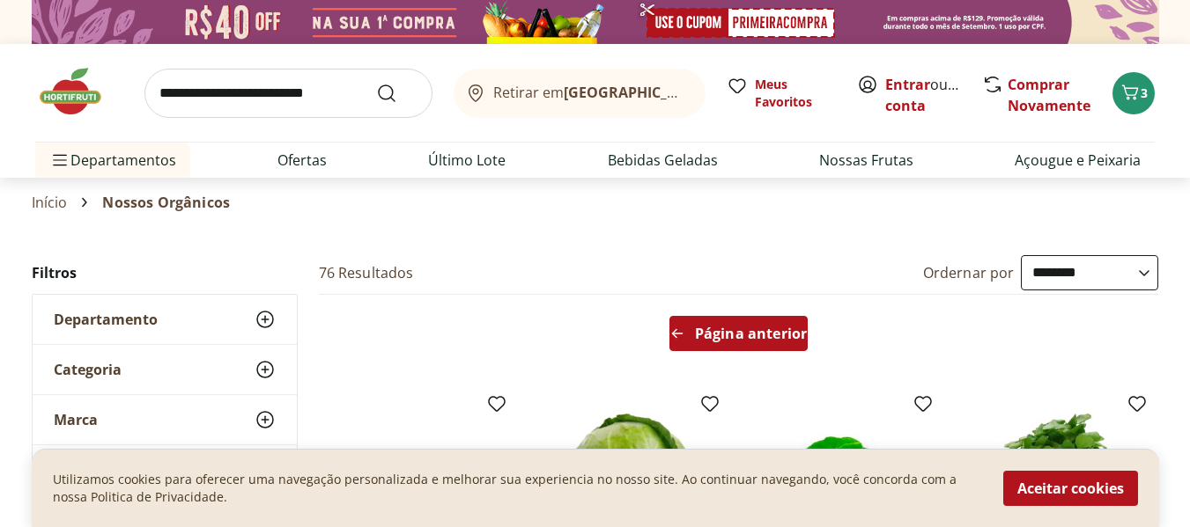
click at [720, 327] on span "Página anterior" at bounding box center [751, 334] width 112 height 14
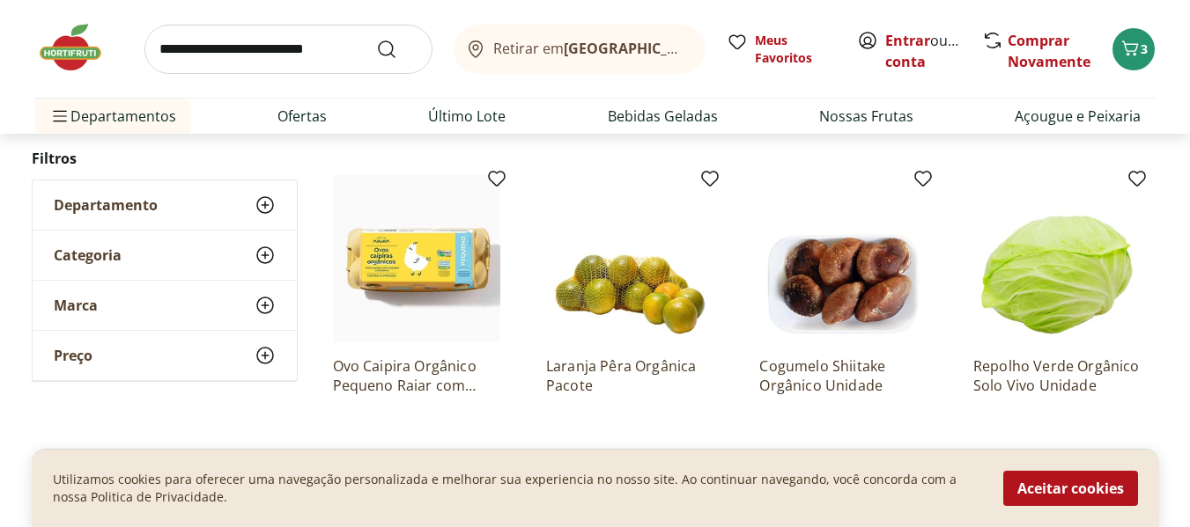
scroll to position [1001, 0]
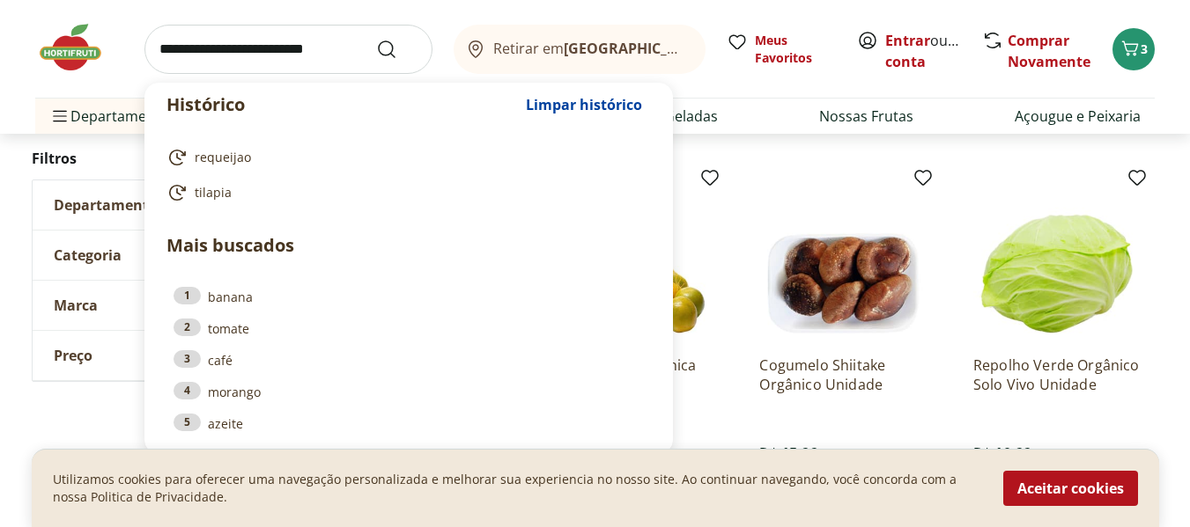
click at [286, 52] on input "search" at bounding box center [288, 49] width 288 height 49
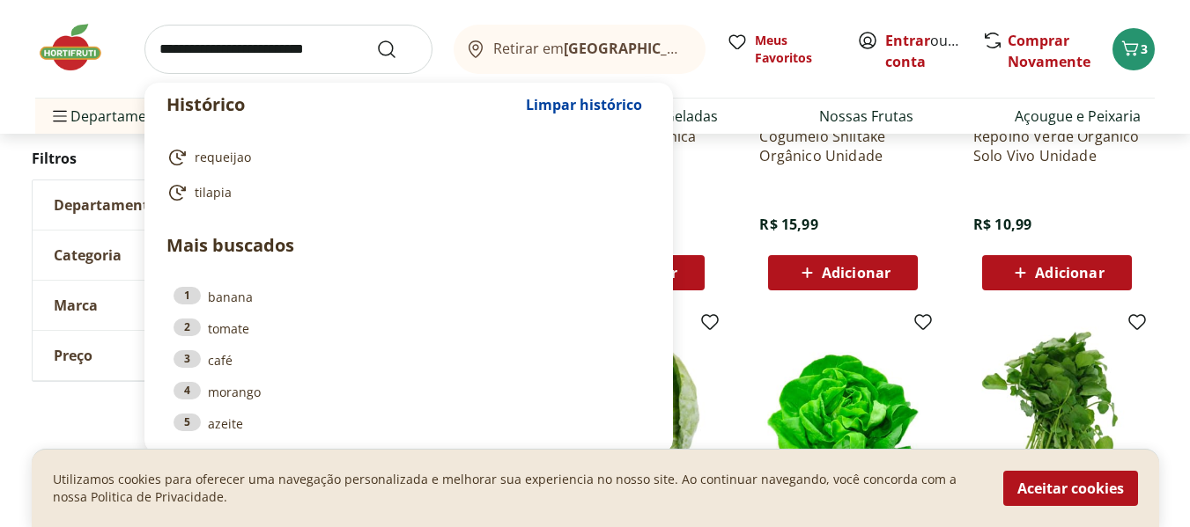
scroll to position [1503, 0]
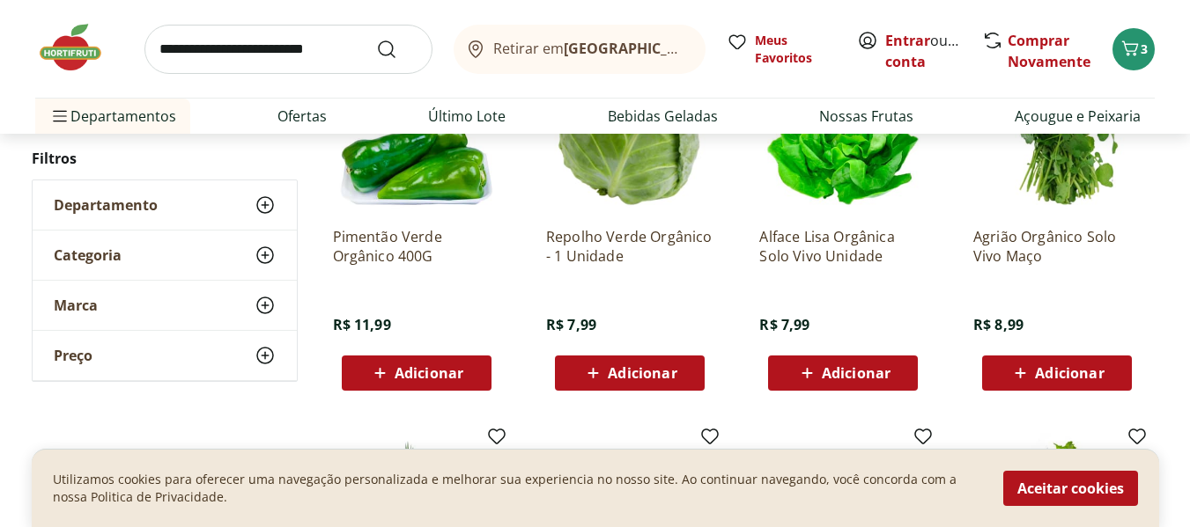
click at [1166, 327] on div "**********" at bounding box center [595, 152] width 1190 height 2801
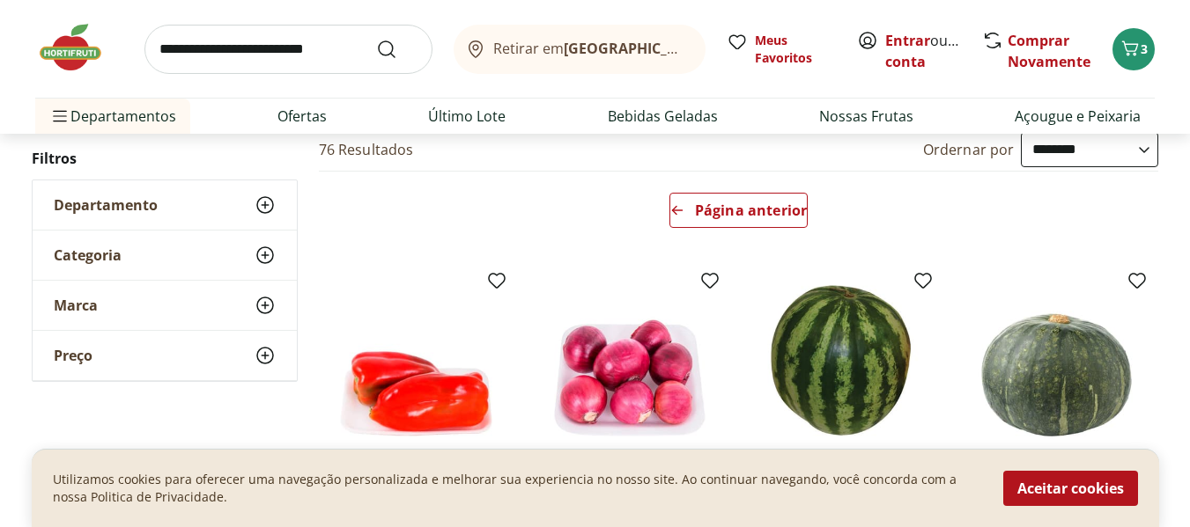
scroll to position [0, 0]
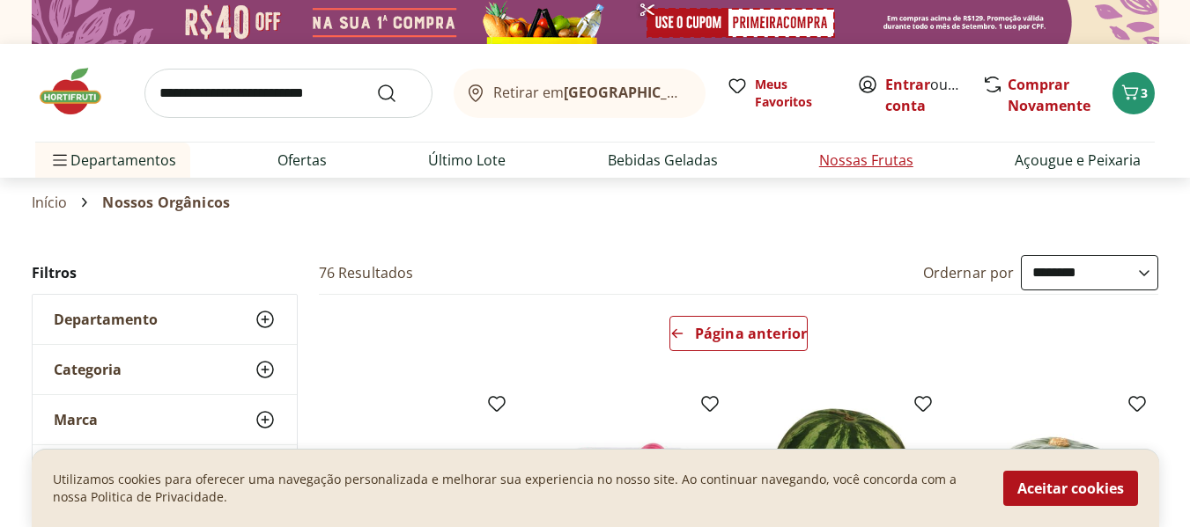
click at [867, 169] on link "Nossas Frutas" at bounding box center [866, 160] width 94 height 21
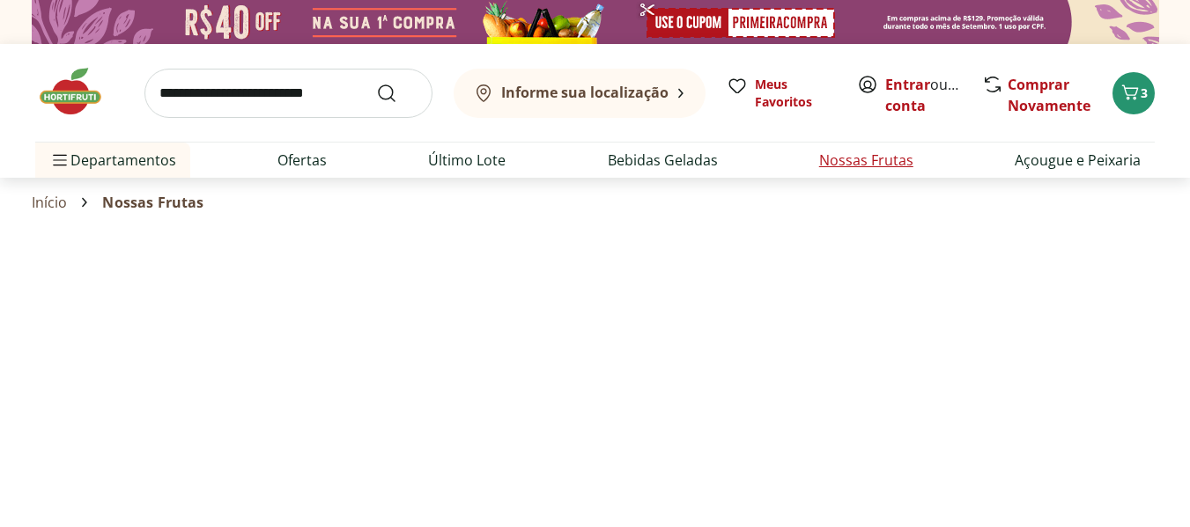
select select "**********"
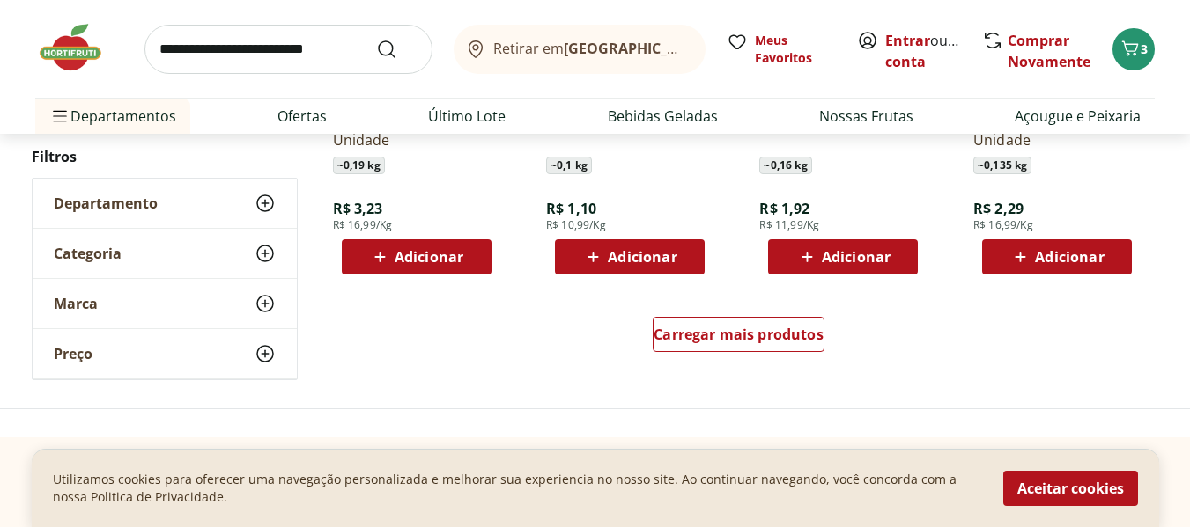
scroll to position [1195, 0]
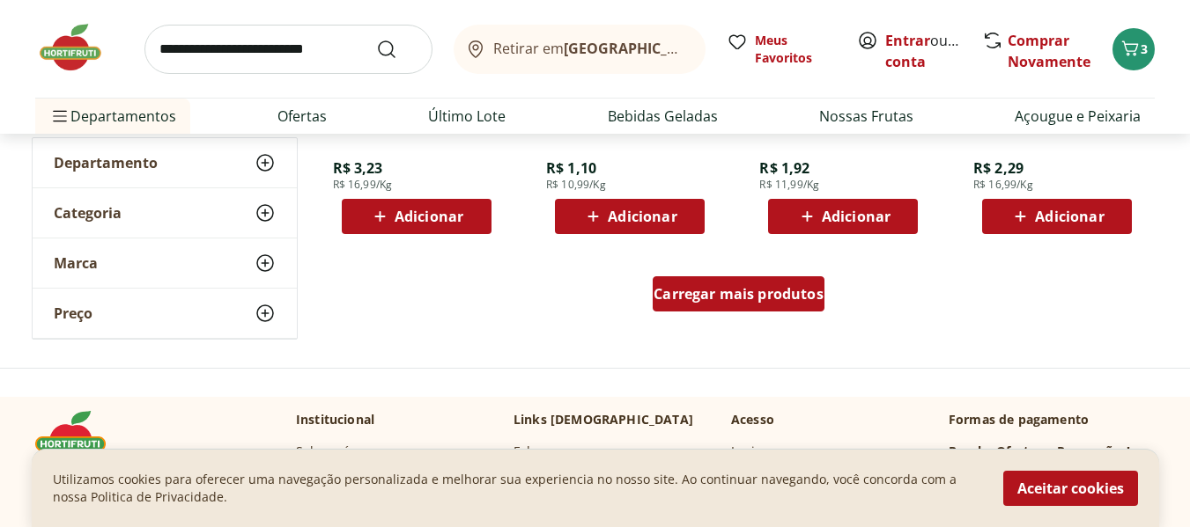
click at [717, 297] on span "Carregar mais produtos" at bounding box center [738, 294] width 170 height 14
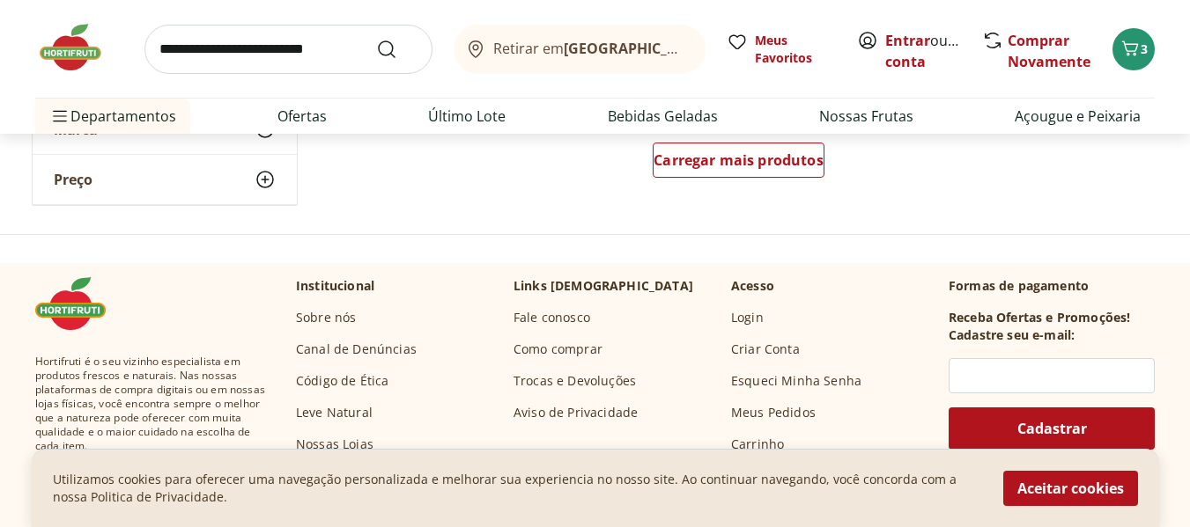
scroll to position [2478, 0]
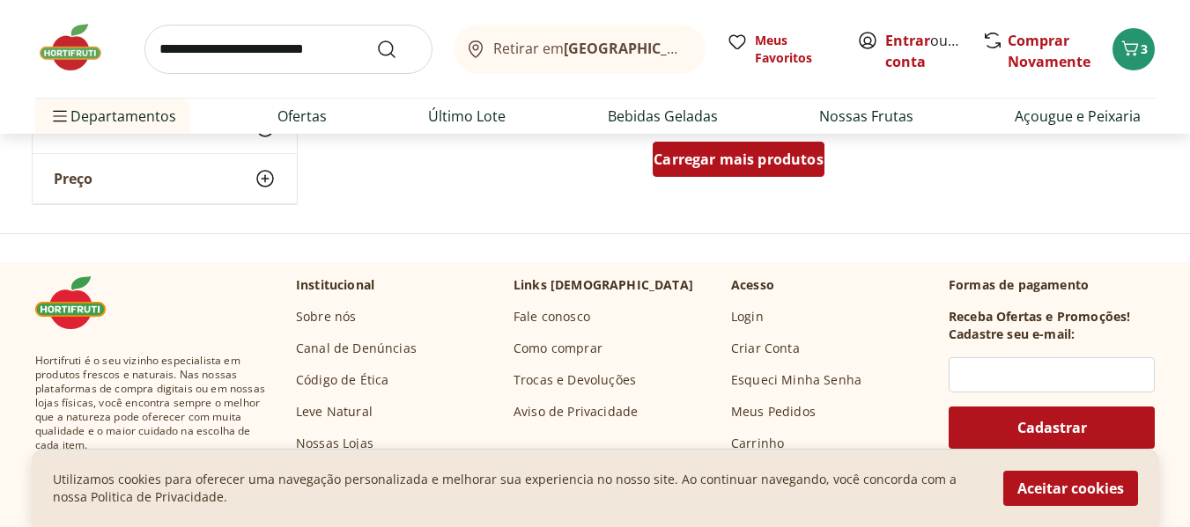
click at [738, 176] on div "Carregar mais produtos" at bounding box center [739, 159] width 172 height 35
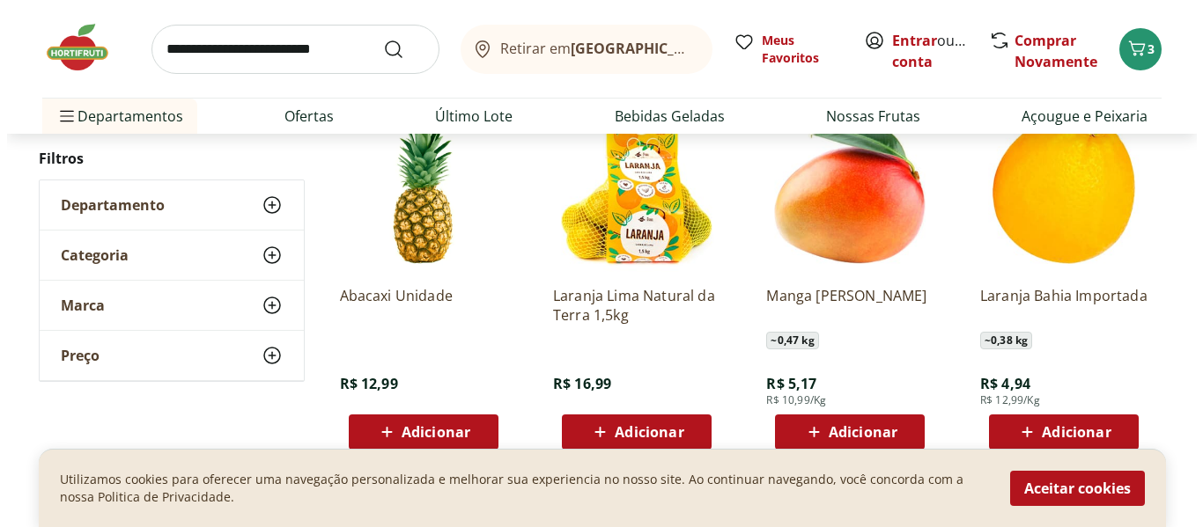
scroll to position [3277, 0]
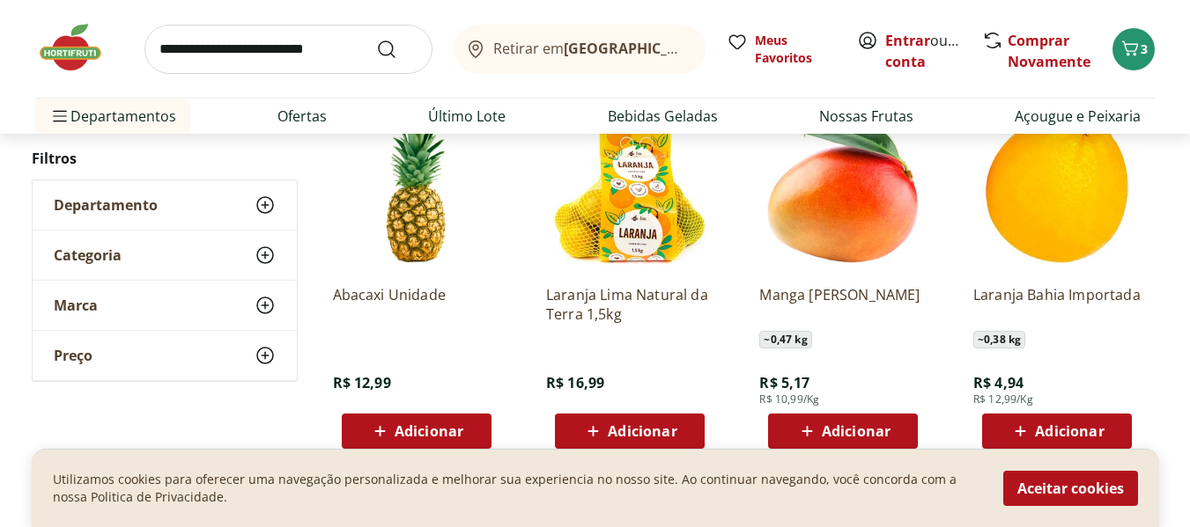
click at [621, 427] on span "Adicionar" at bounding box center [642, 431] width 69 height 14
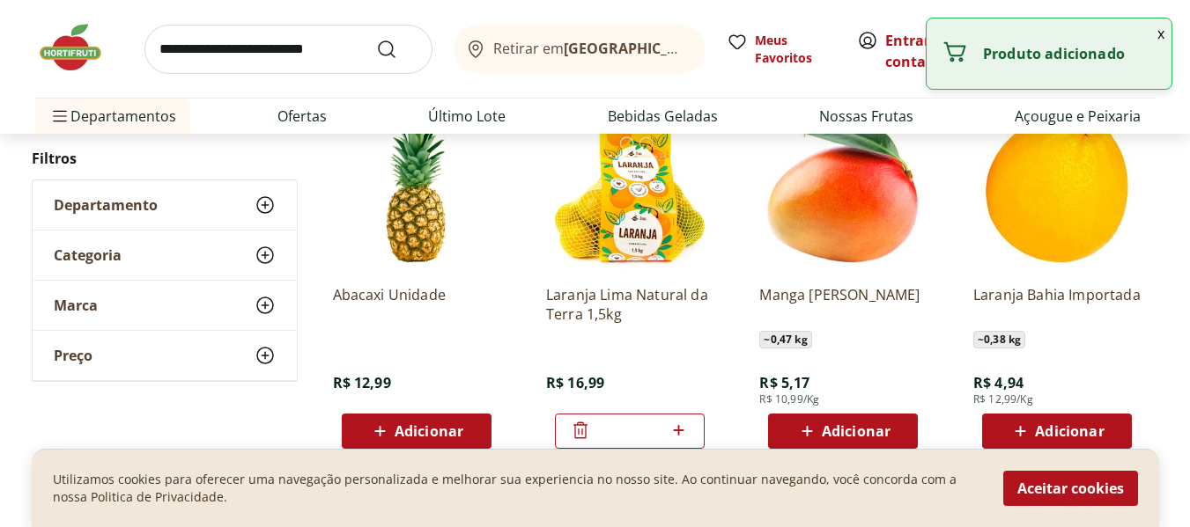
click at [1162, 36] on button "x" at bounding box center [1160, 33] width 21 height 30
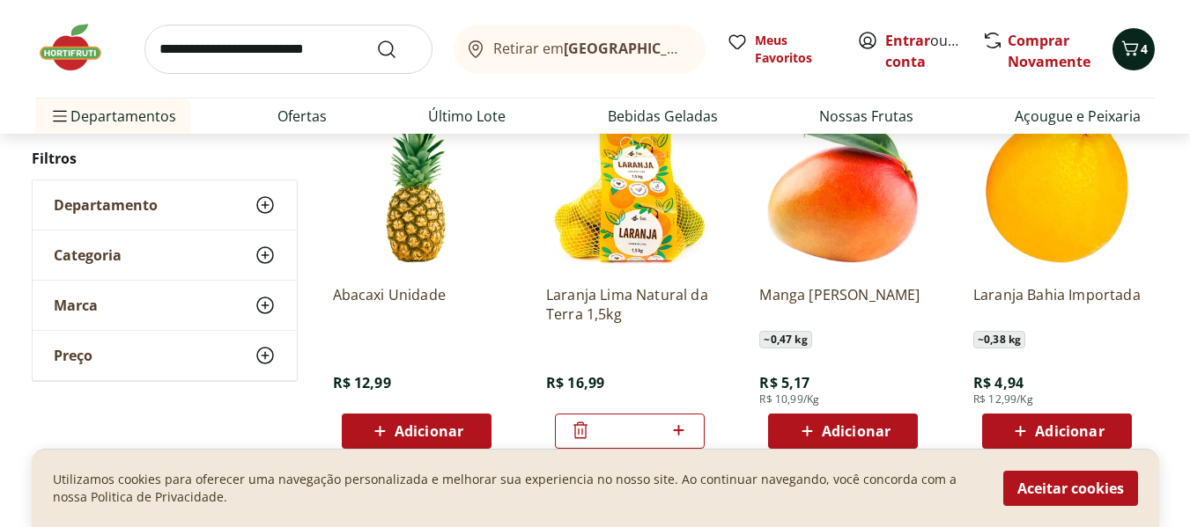
click at [1144, 43] on span "4" at bounding box center [1143, 49] width 7 height 17
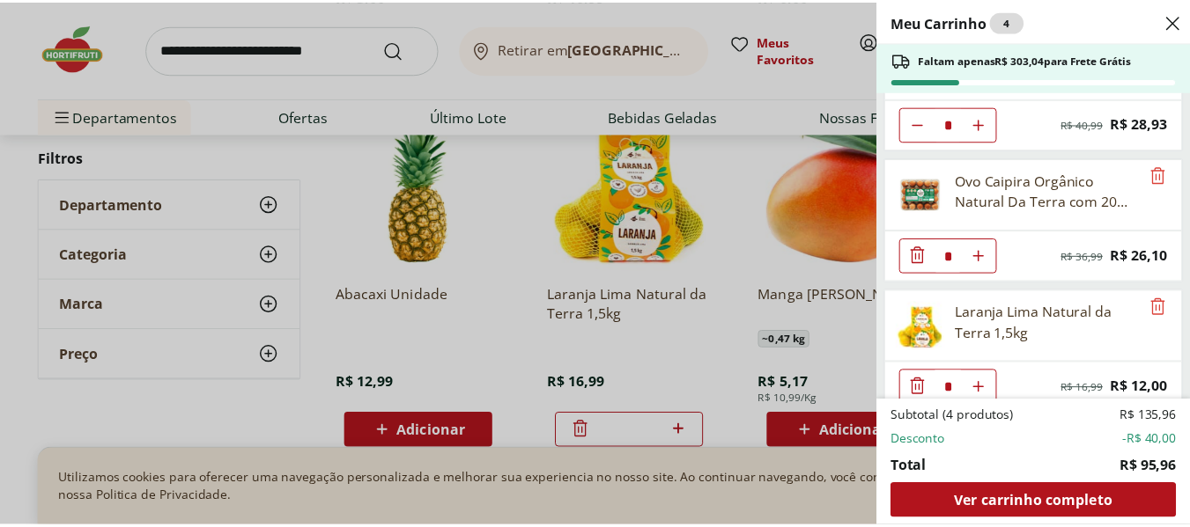
scroll to position [94, 0]
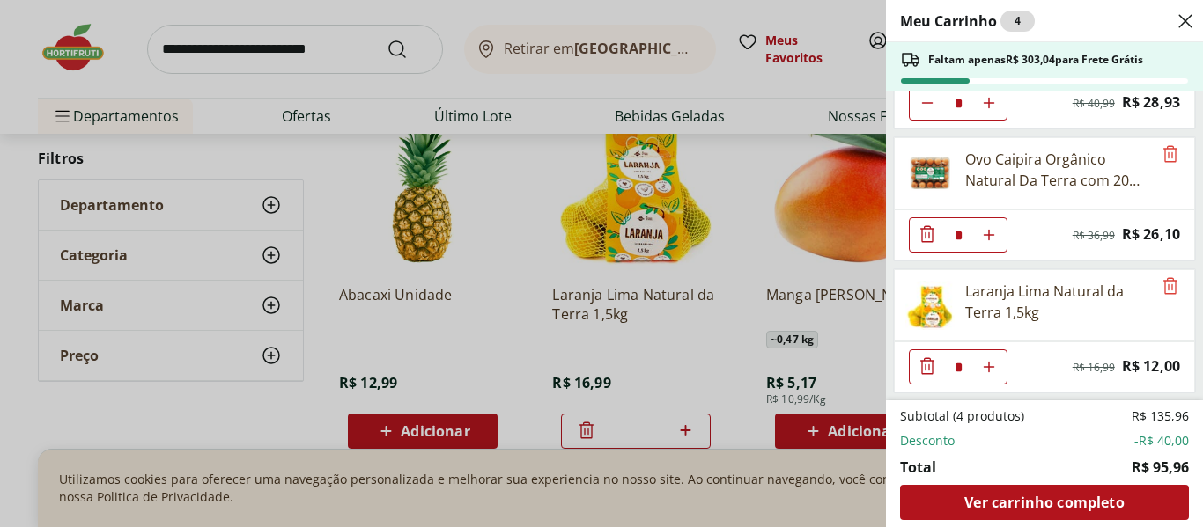
click at [633, 309] on div "Meu Carrinho 4 Faltam apenas R$ 303,04 para Frete Grátis Filé de Tilápia Fresco…" at bounding box center [601, 263] width 1203 height 527
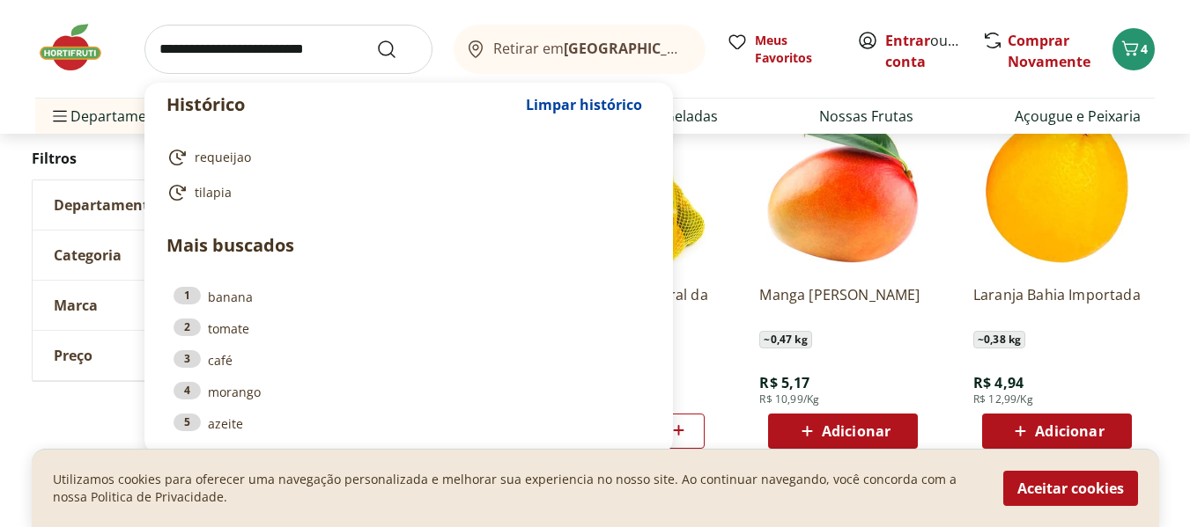
click at [255, 46] on input "search" at bounding box center [288, 49] width 288 height 49
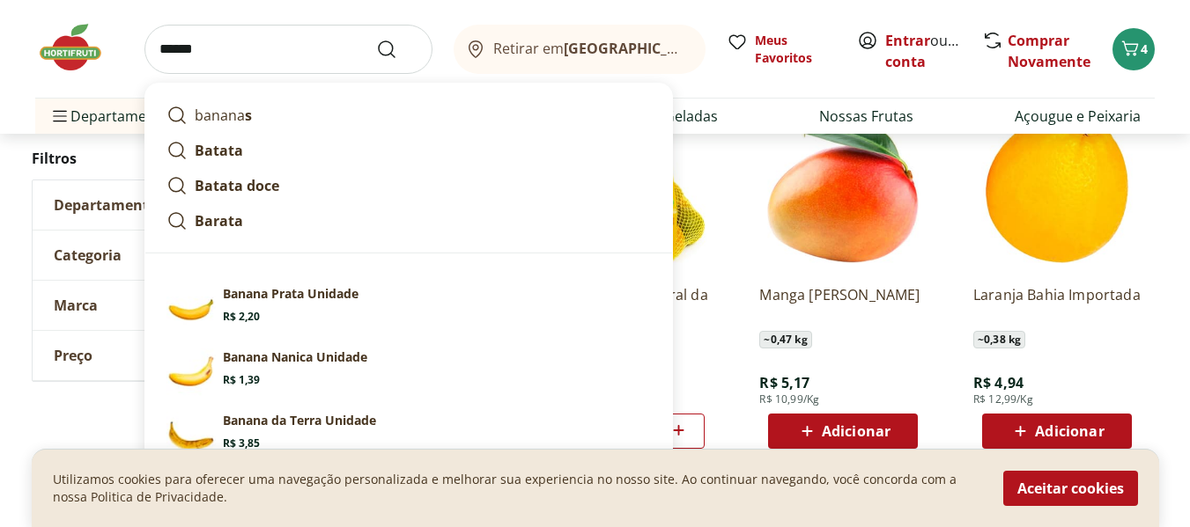
type input "******"
click at [376, 39] on button "Submit Search" at bounding box center [397, 49] width 42 height 21
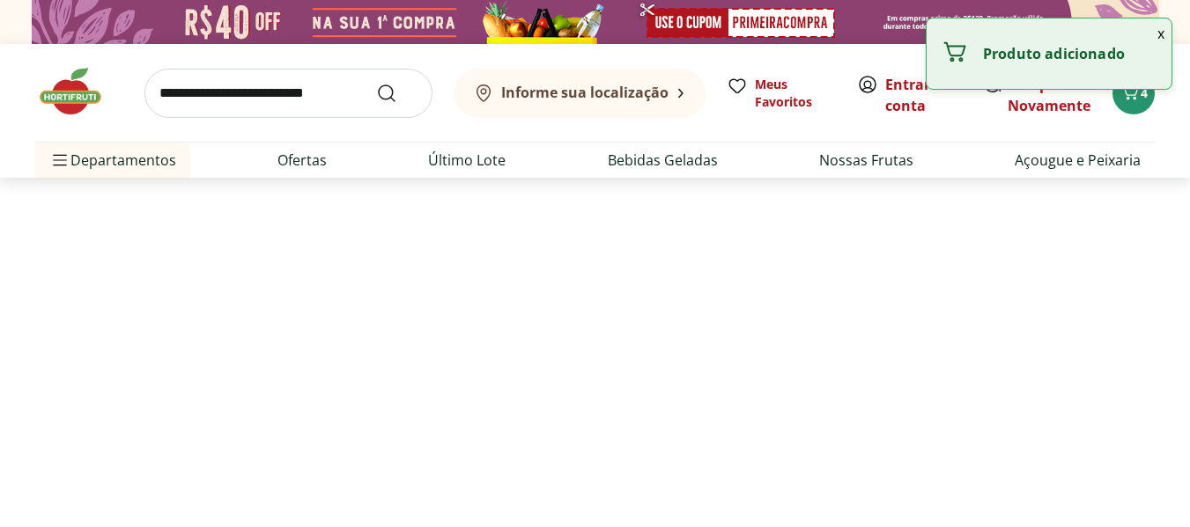
select select "**********"
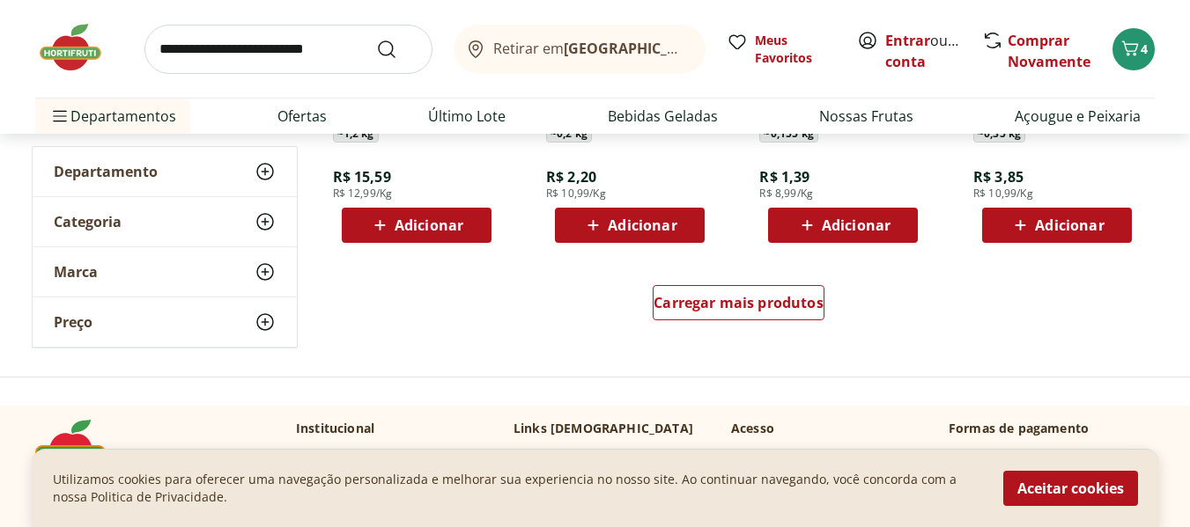
scroll to position [1254, 0]
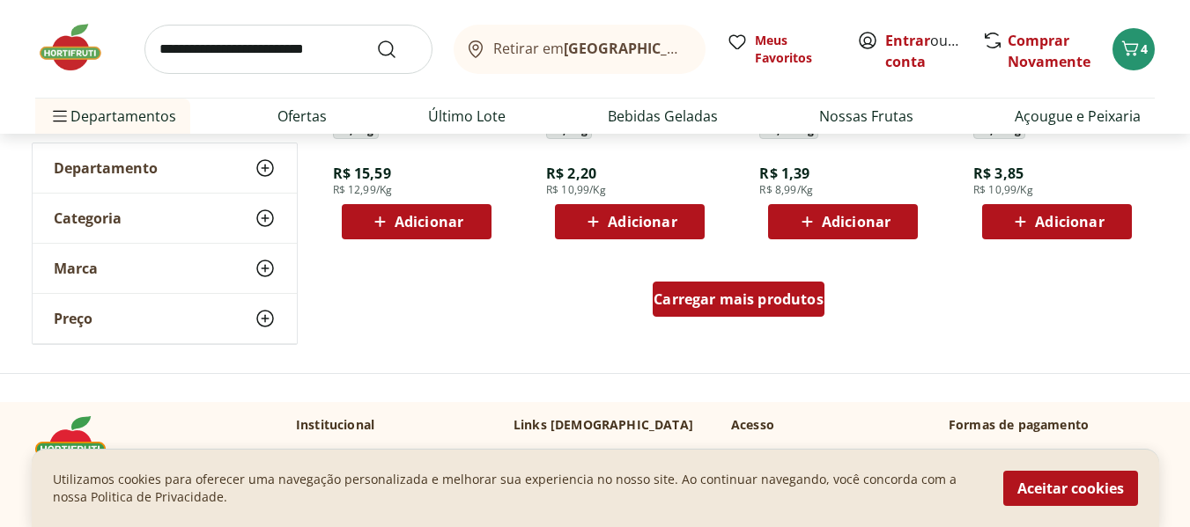
click at [756, 299] on span "Carregar mais produtos" at bounding box center [738, 299] width 170 height 14
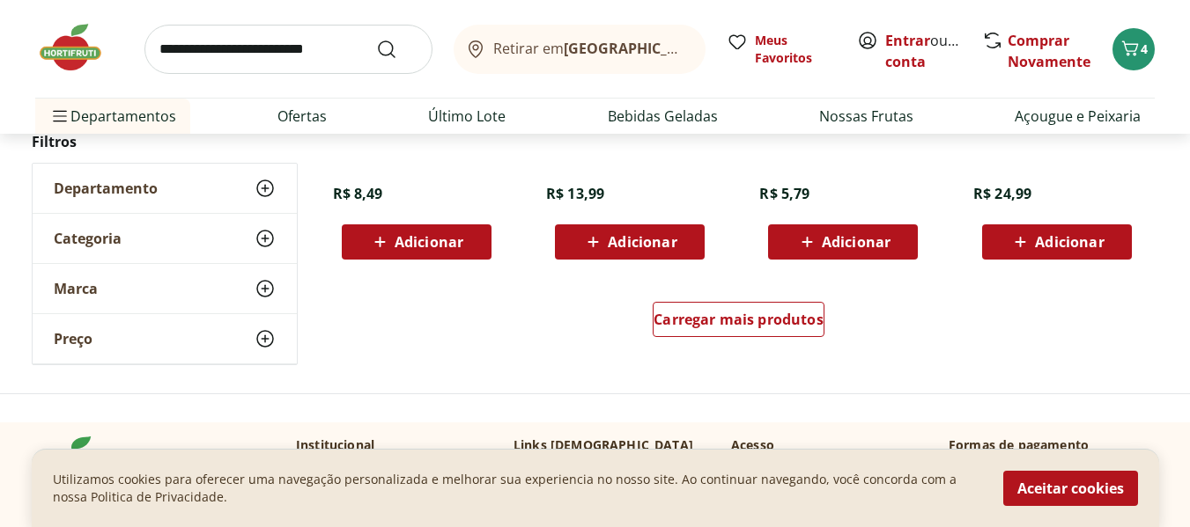
scroll to position [2381, 0]
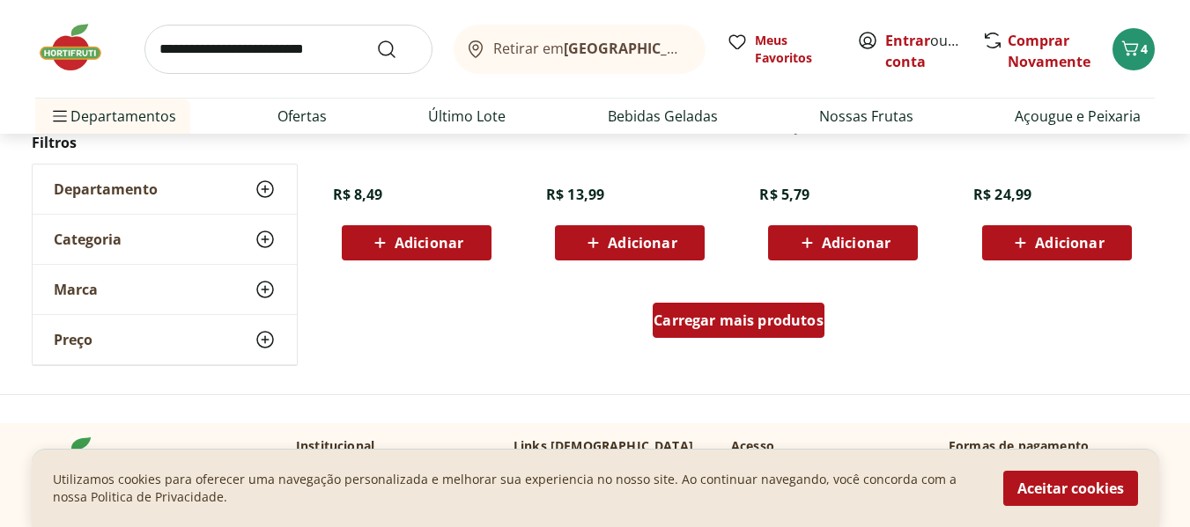
click at [712, 318] on span "Carregar mais produtos" at bounding box center [738, 320] width 170 height 14
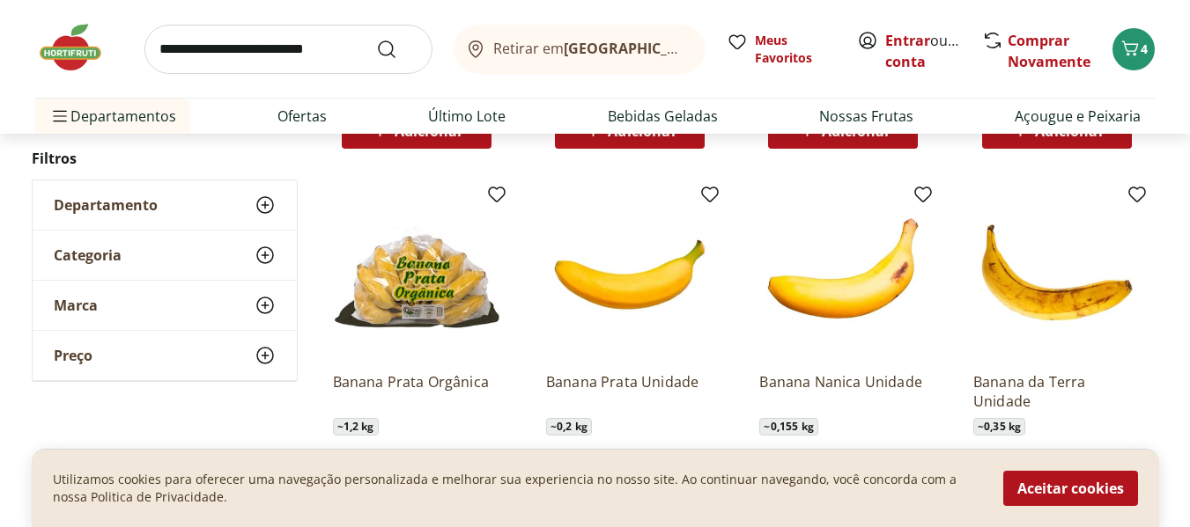
scroll to position [956, 0]
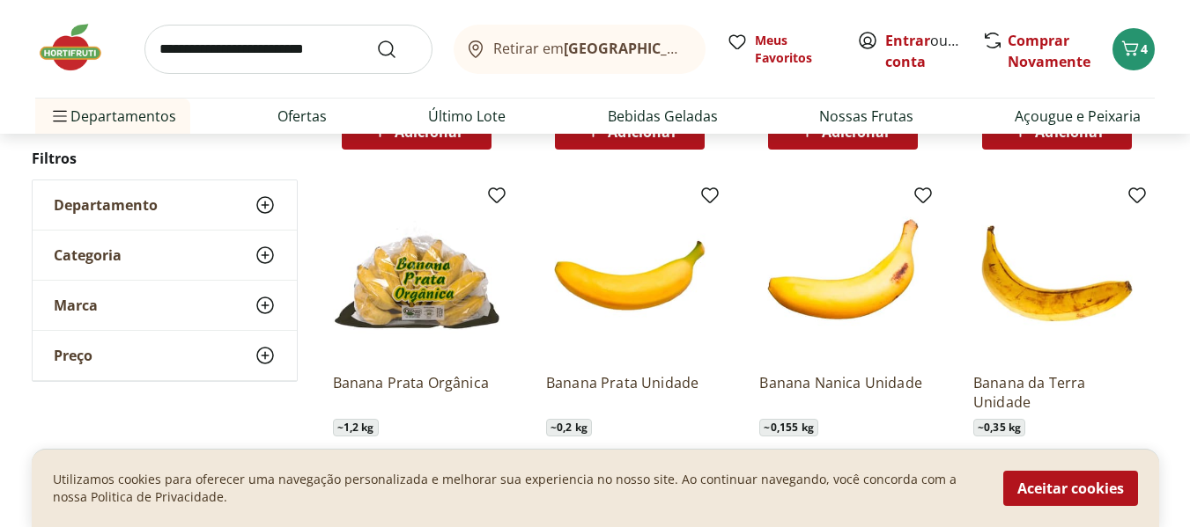
click at [411, 286] on img at bounding box center [416, 275] width 167 height 167
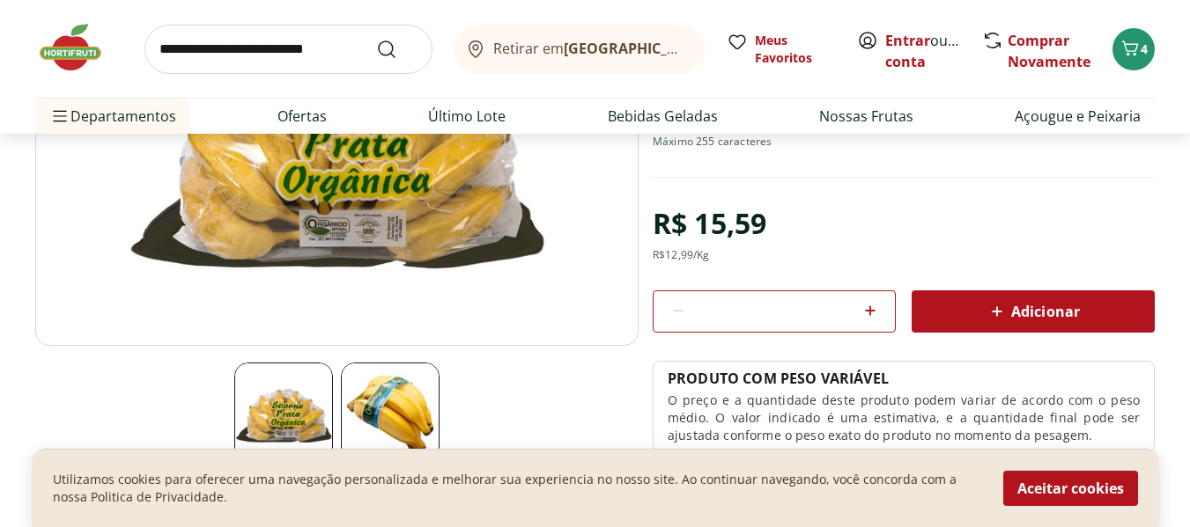
scroll to position [305, 0]
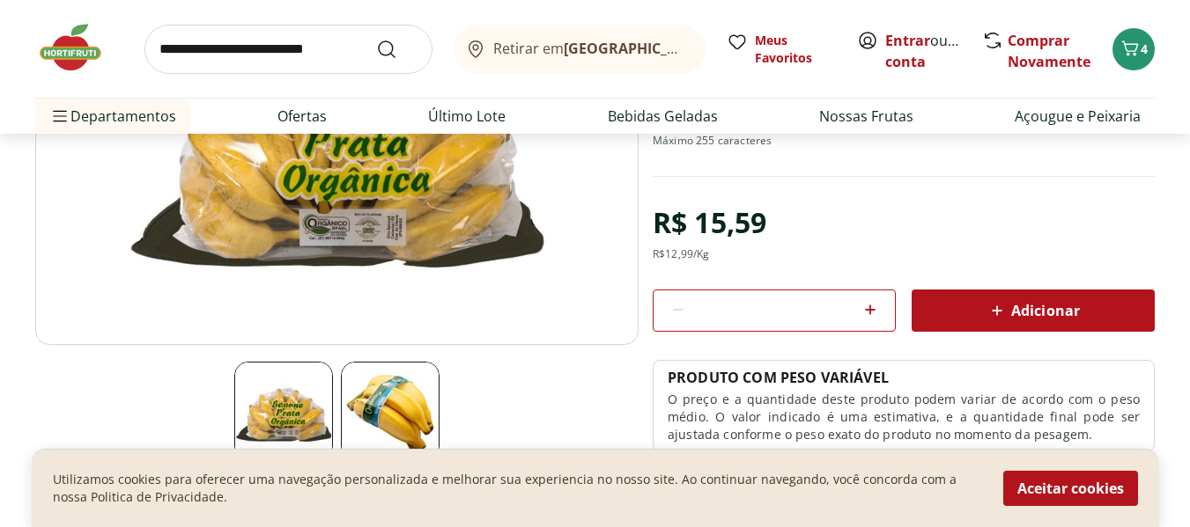
click at [373, 417] on img at bounding box center [390, 411] width 99 height 99
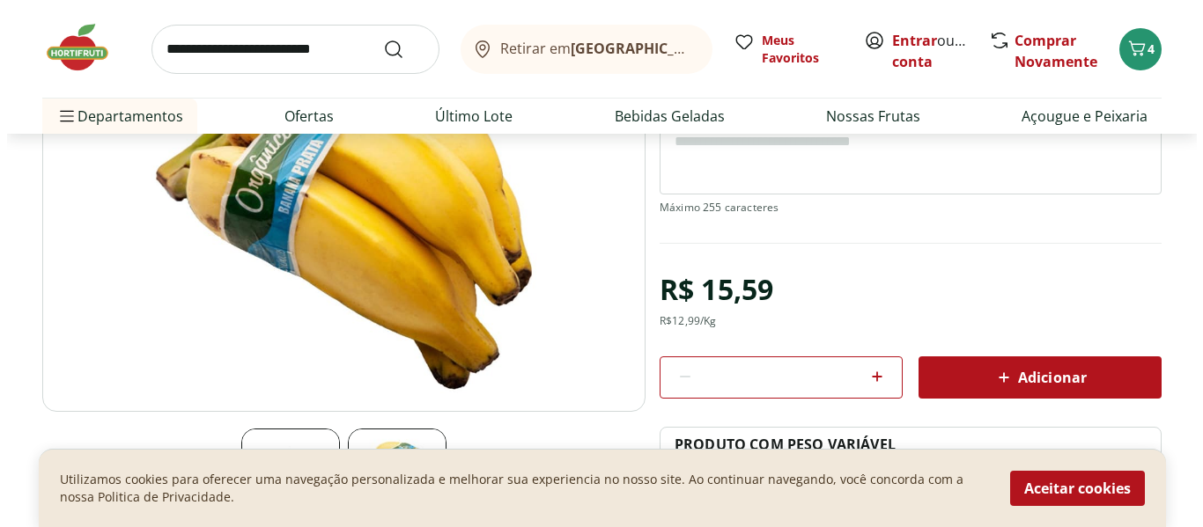
scroll to position [238, 0]
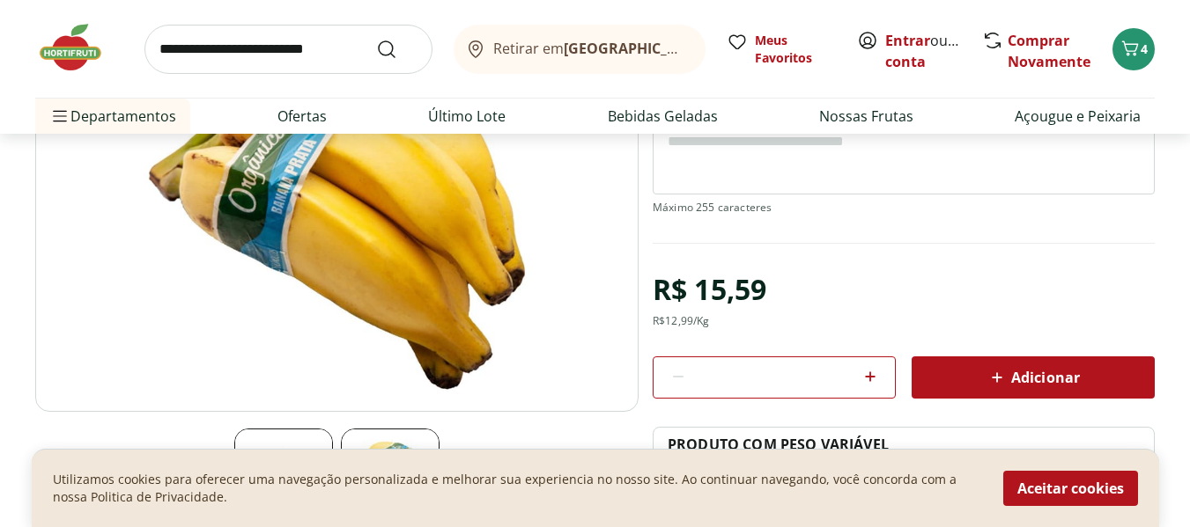
click at [962, 372] on div "Adicionar" at bounding box center [1033, 378] width 215 height 32
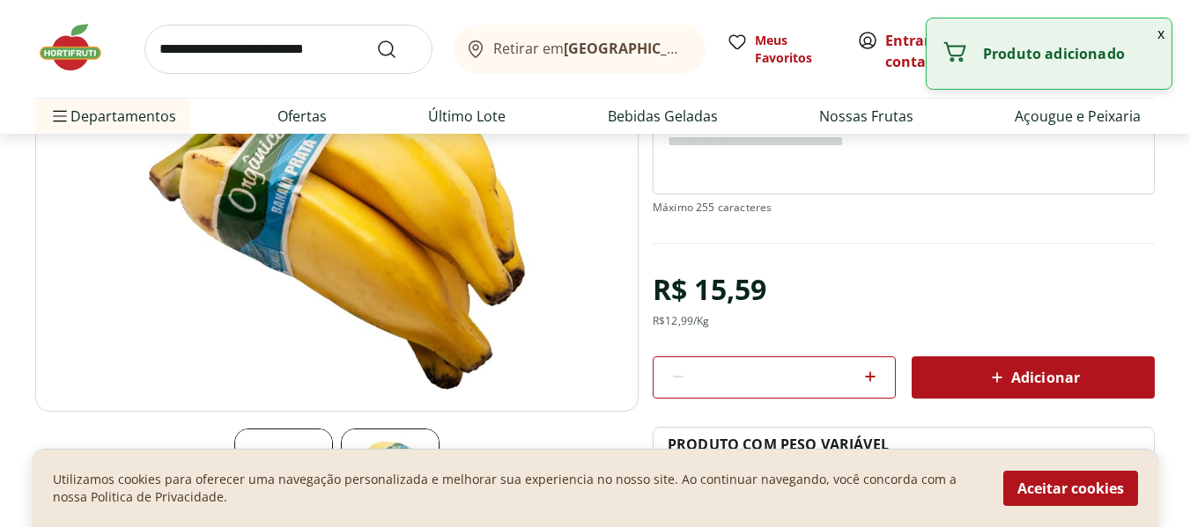
click at [1158, 37] on button "x" at bounding box center [1160, 33] width 21 height 30
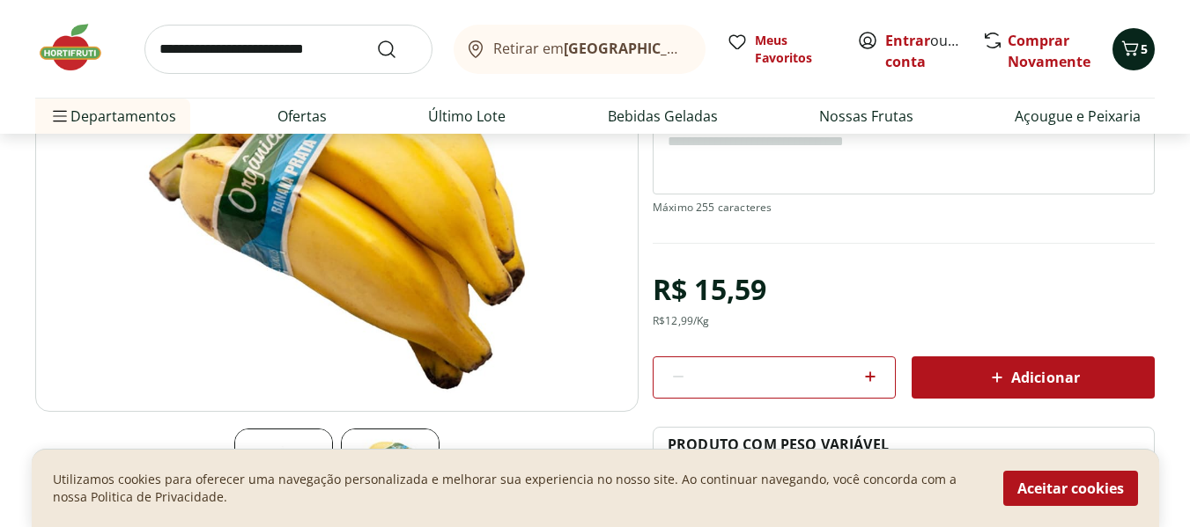
click at [1131, 52] on icon "Carrinho" at bounding box center [1129, 48] width 21 height 21
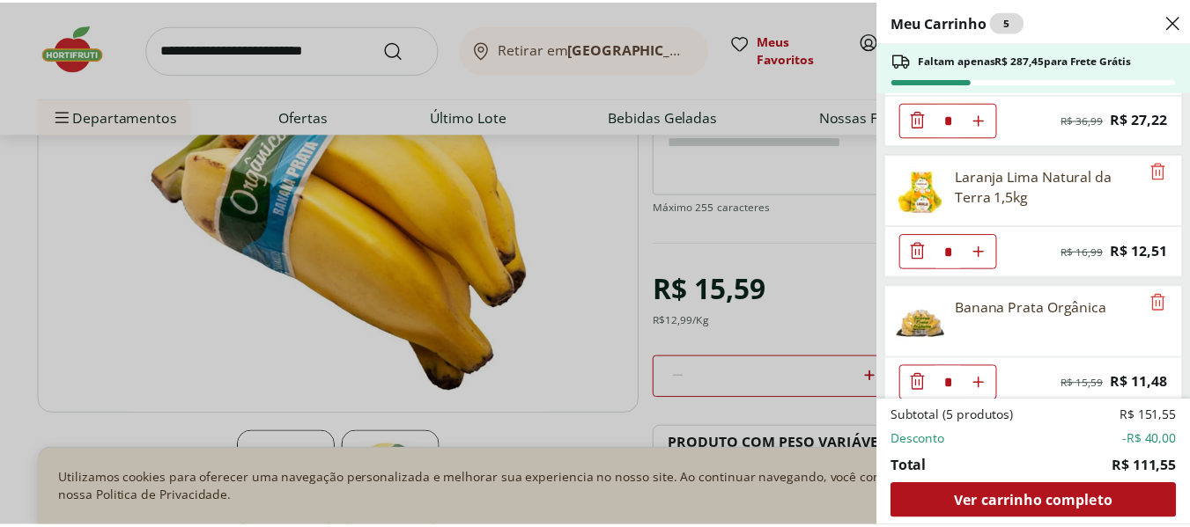
scroll to position [226, 0]
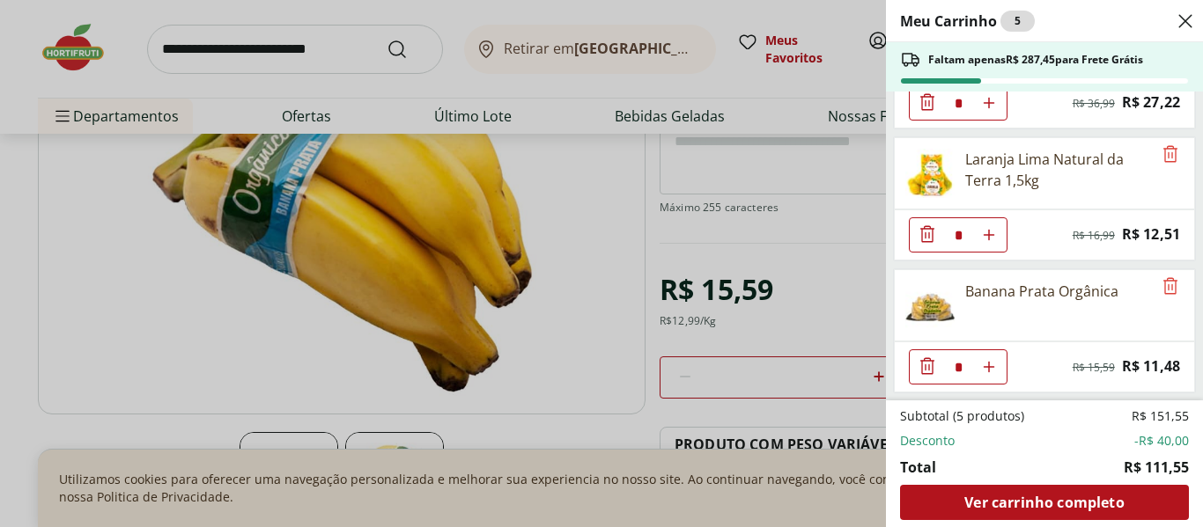
click at [320, 60] on div "Meu Carrinho 5 Faltam apenas R$ 287,45 para Frete Grátis Filé de Tilápia Fresco…" at bounding box center [601, 263] width 1203 height 527
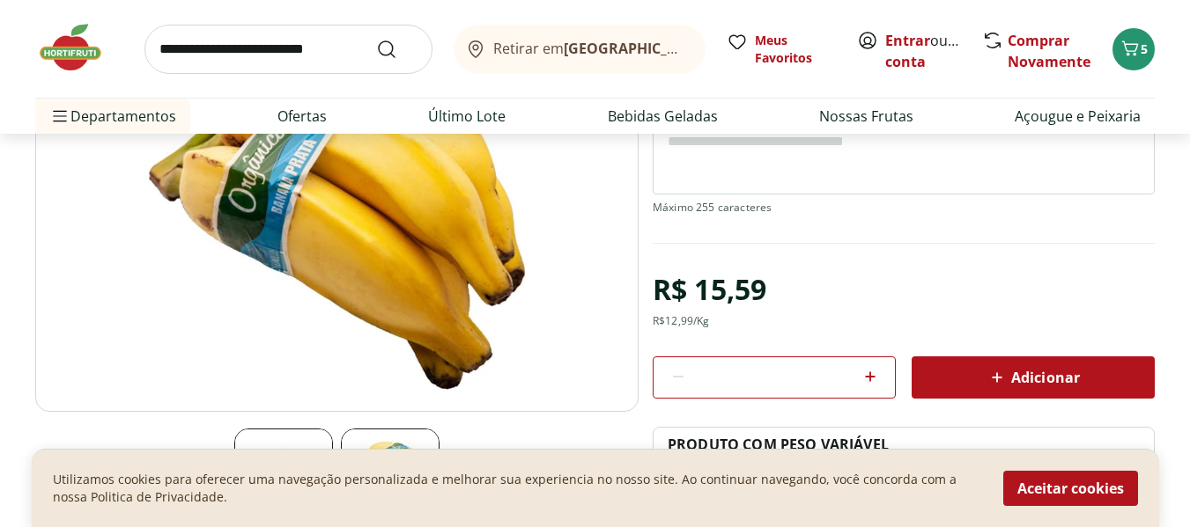
click at [307, 53] on input "search" at bounding box center [288, 49] width 288 height 49
type input "*******"
click at [376, 39] on button "Submit Search" at bounding box center [397, 49] width 42 height 21
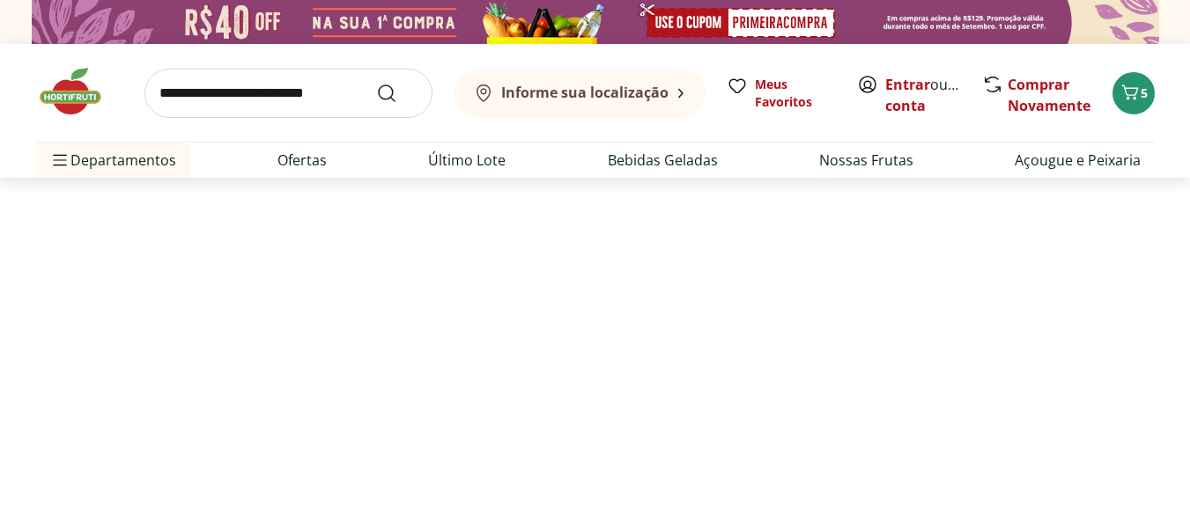
select select "**********"
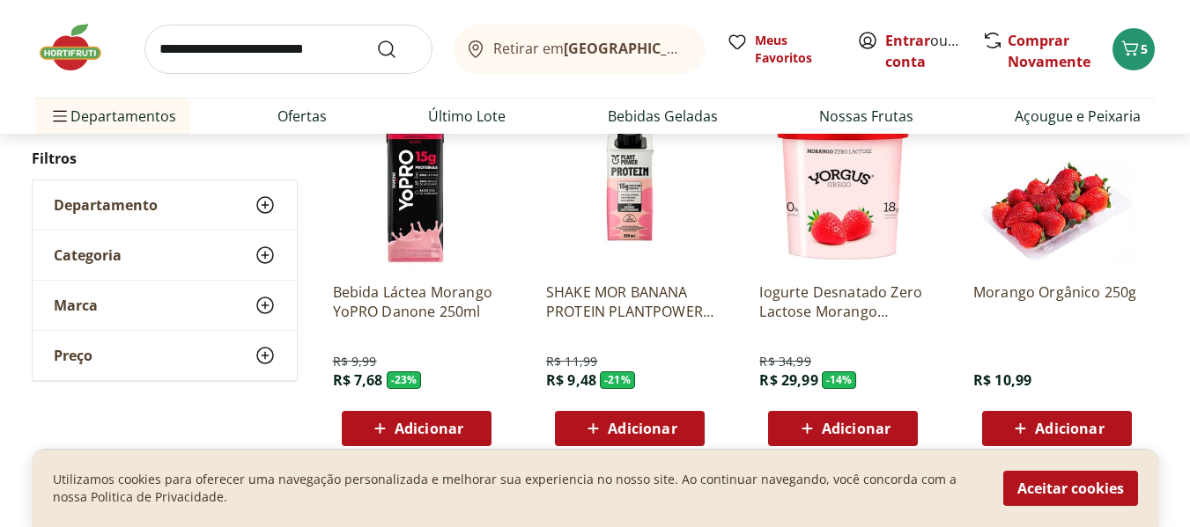
scroll to position [1081, 0]
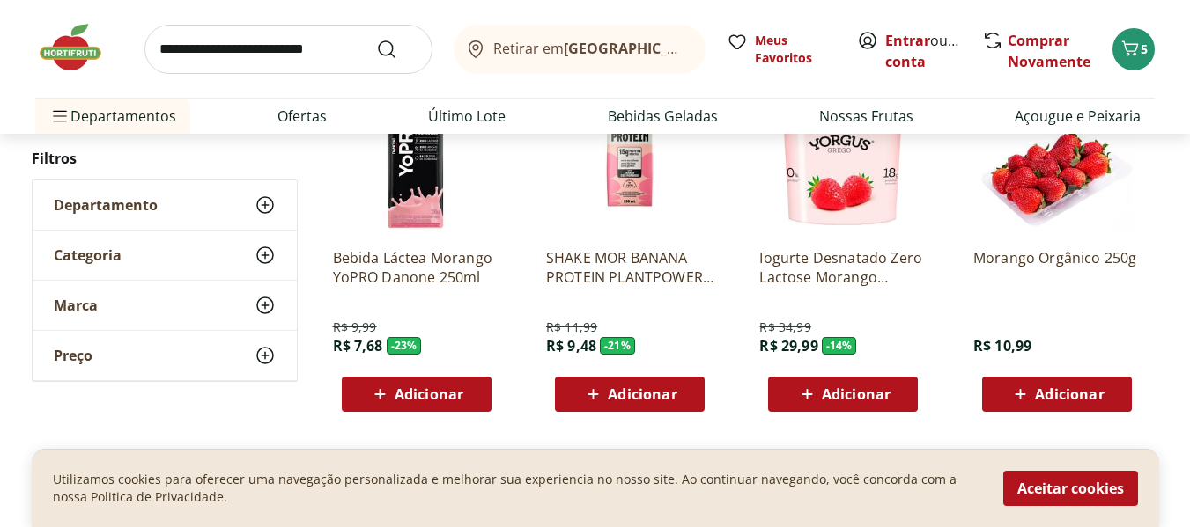
click at [1023, 395] on icon at bounding box center [1020, 394] width 22 height 21
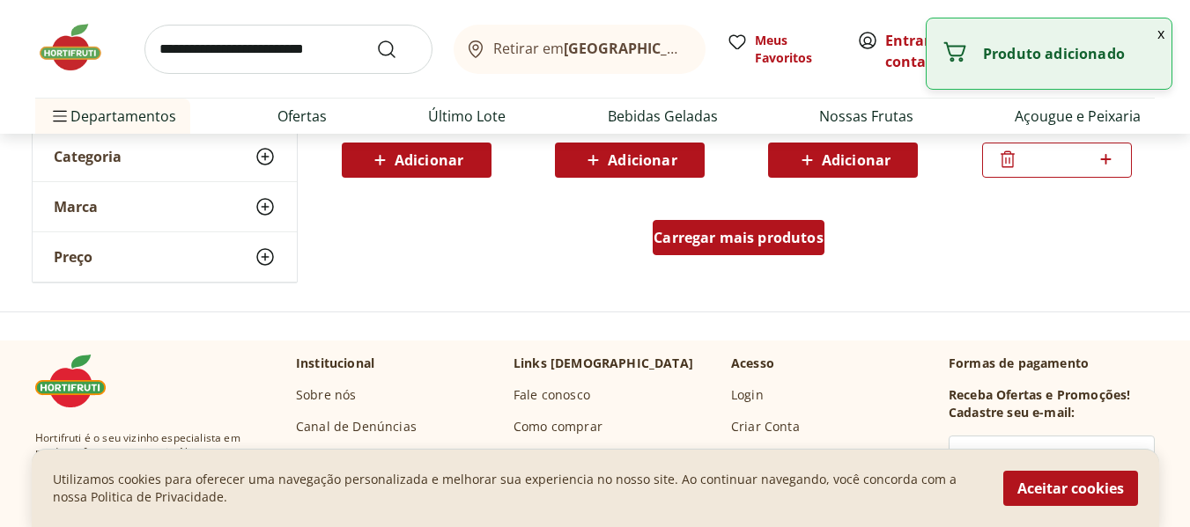
scroll to position [1317, 0]
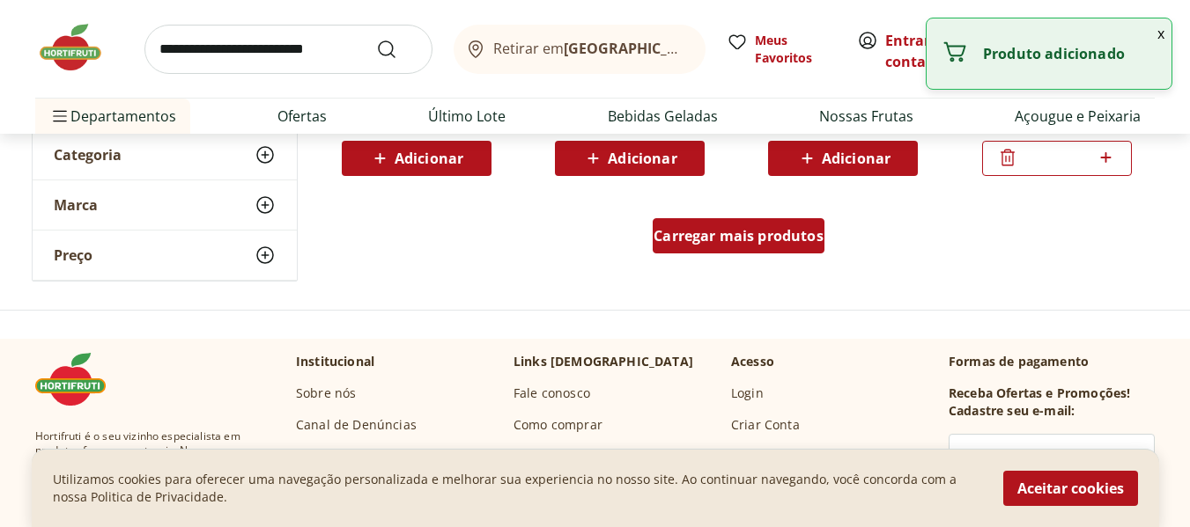
click at [743, 239] on span "Carregar mais produtos" at bounding box center [738, 236] width 170 height 14
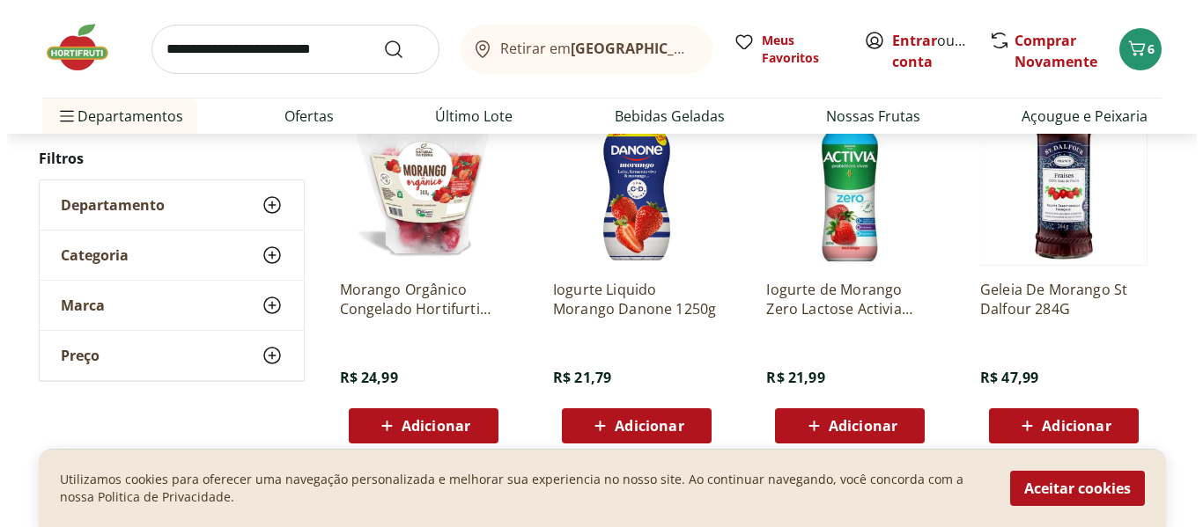
scroll to position [2199, 0]
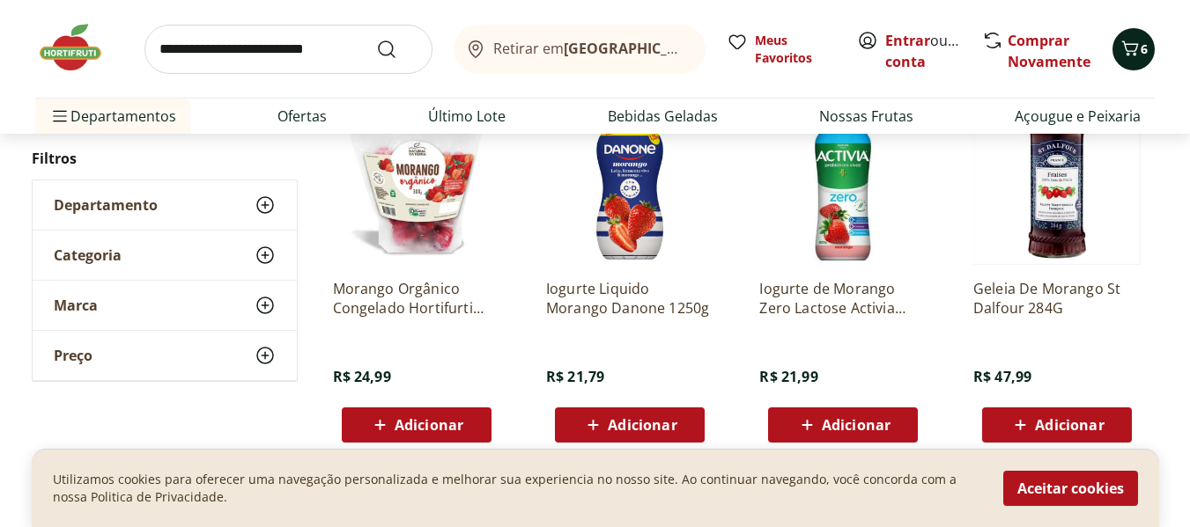
click at [1134, 48] on icon "Carrinho" at bounding box center [1129, 48] width 21 height 21
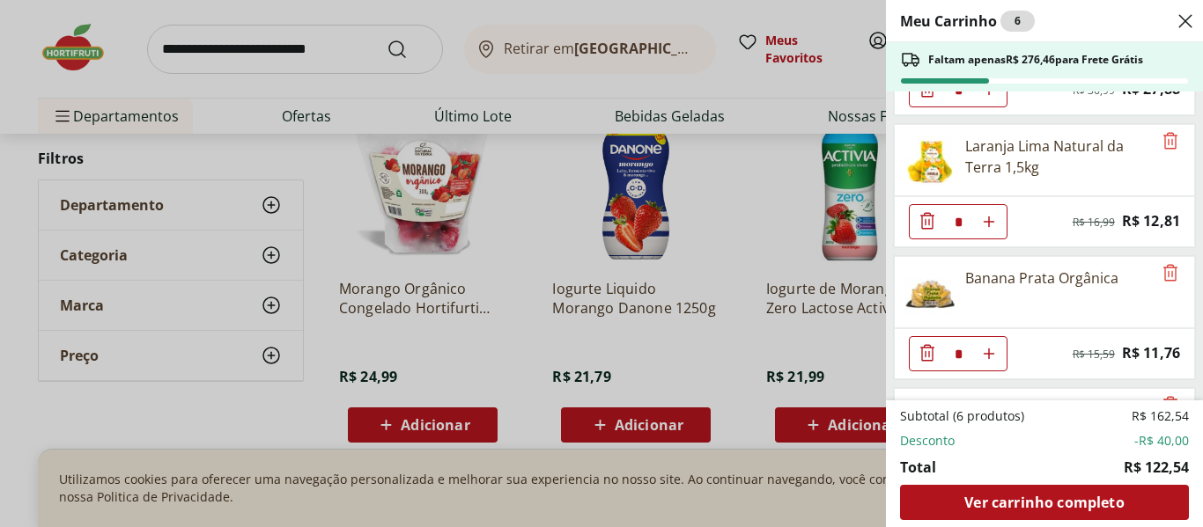
scroll to position [240, 0]
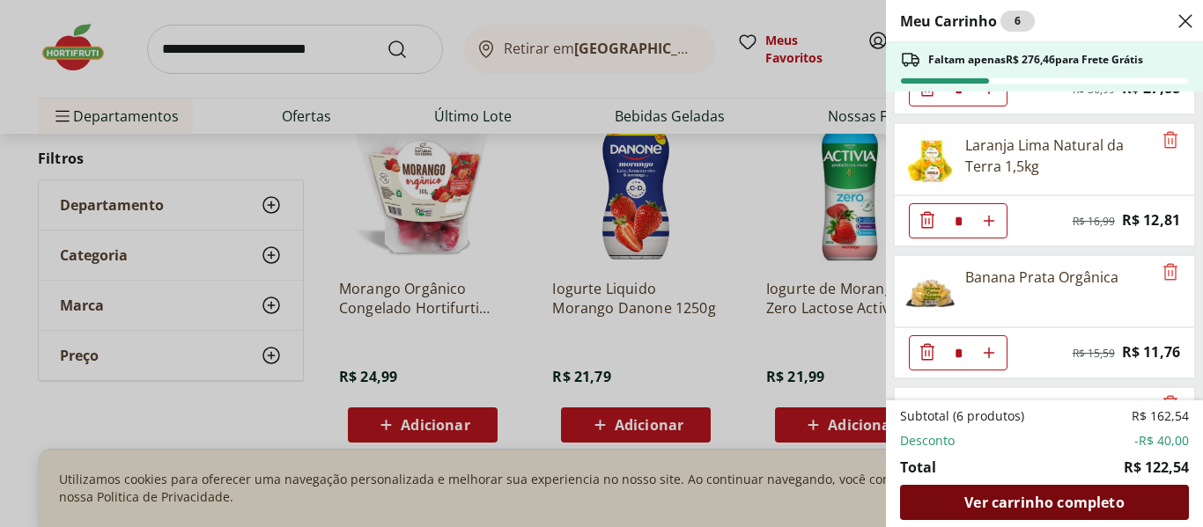
click at [1011, 505] on span "Ver carrinho completo" at bounding box center [1043, 503] width 159 height 14
